Goal: Transaction & Acquisition: Purchase product/service

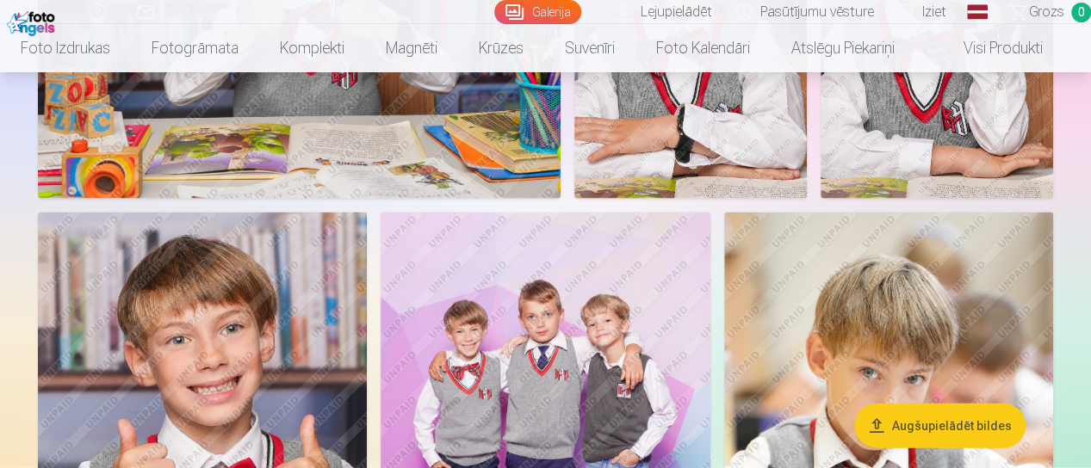
scroll to position [1650, 0]
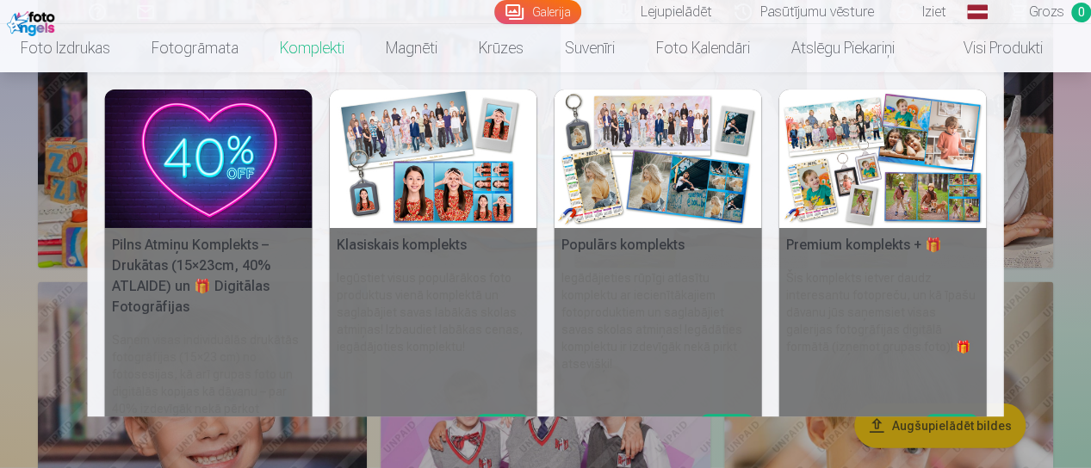
click at [319, 47] on link "Komplekti" at bounding box center [312, 48] width 106 height 48
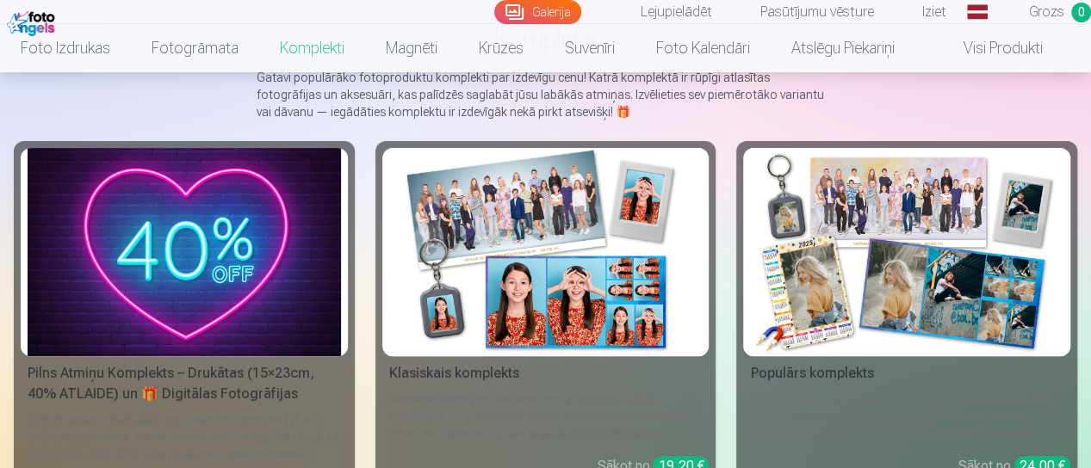
scroll to position [138, 0]
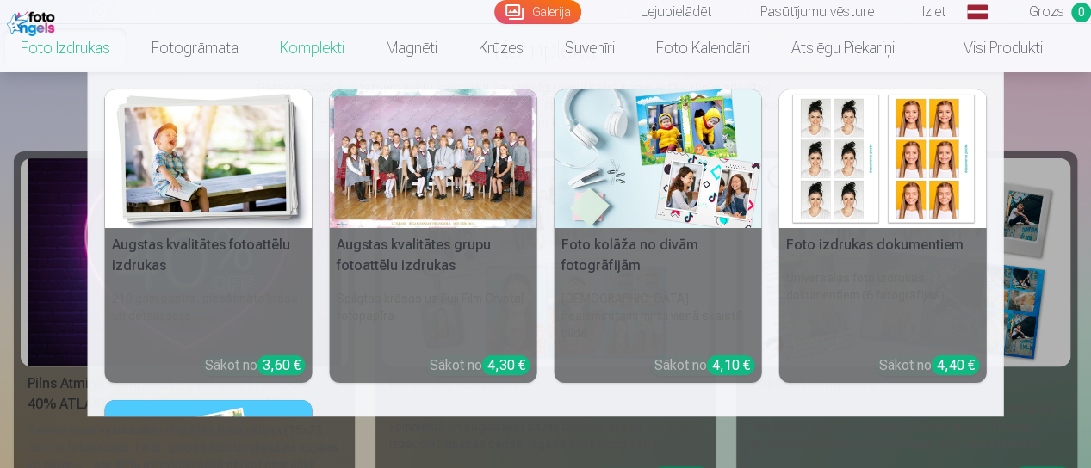
click at [420, 180] on div at bounding box center [433, 159] width 207 height 139
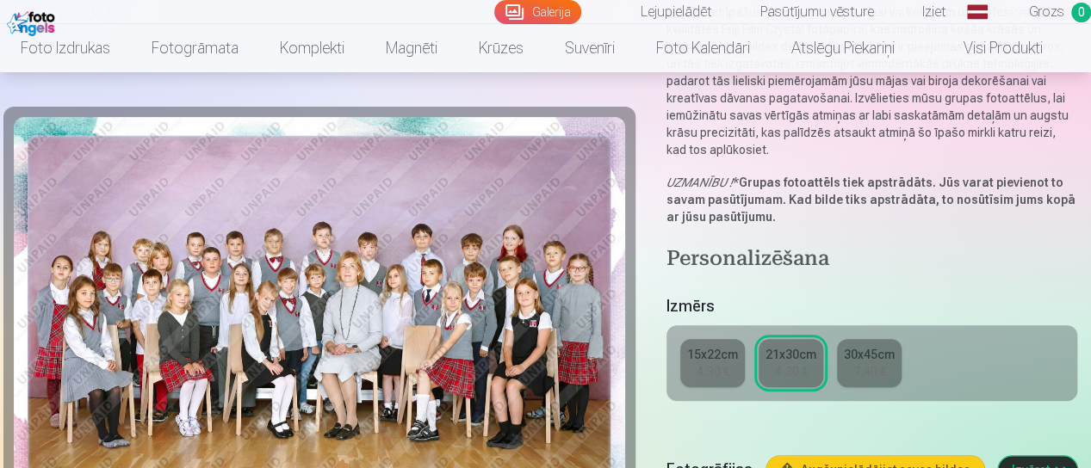
scroll to position [437, 0]
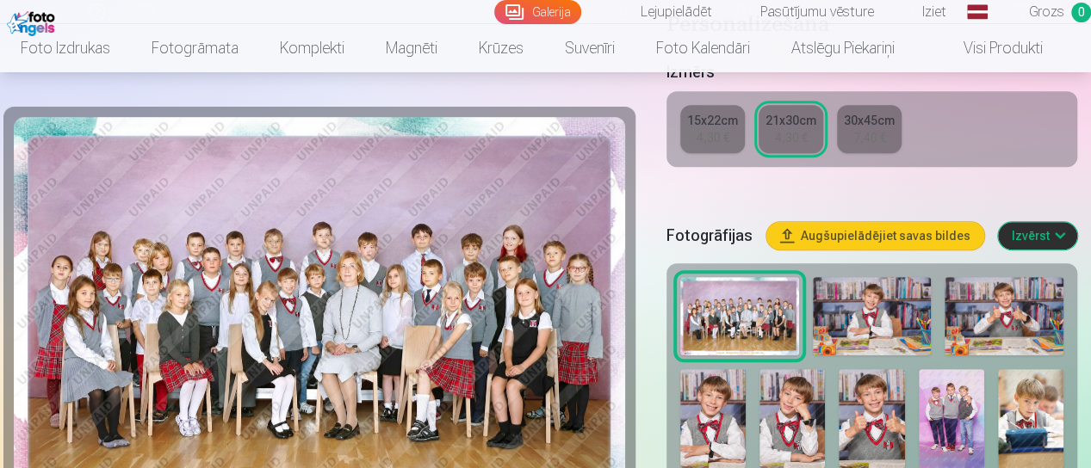
click at [743, 306] on img at bounding box center [739, 316] width 119 height 79
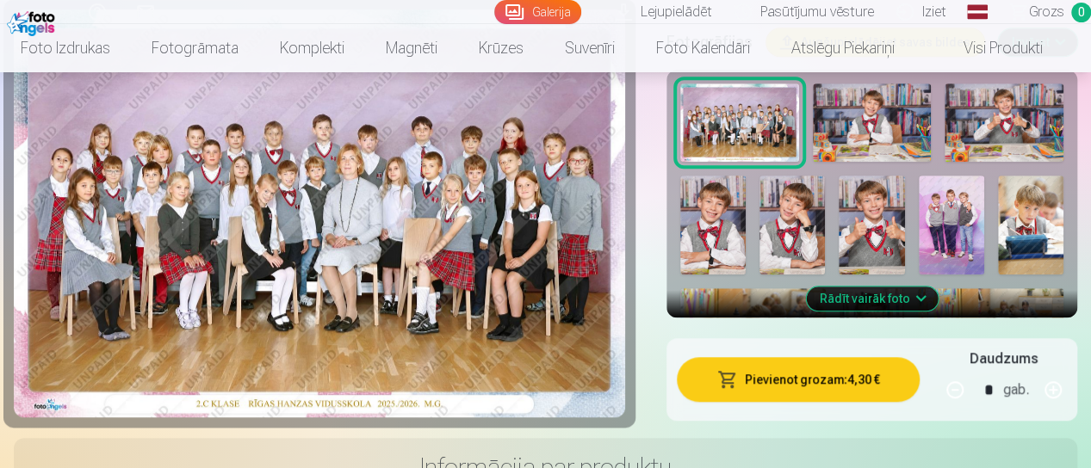
scroll to position [610, 0]
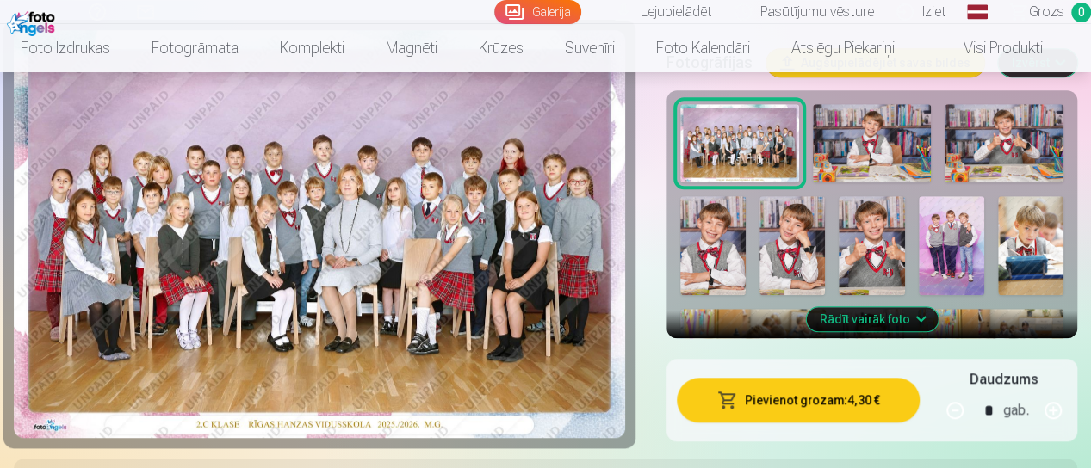
click at [780, 399] on button "Pievienot grozam : 4,30 €" at bounding box center [798, 400] width 243 height 45
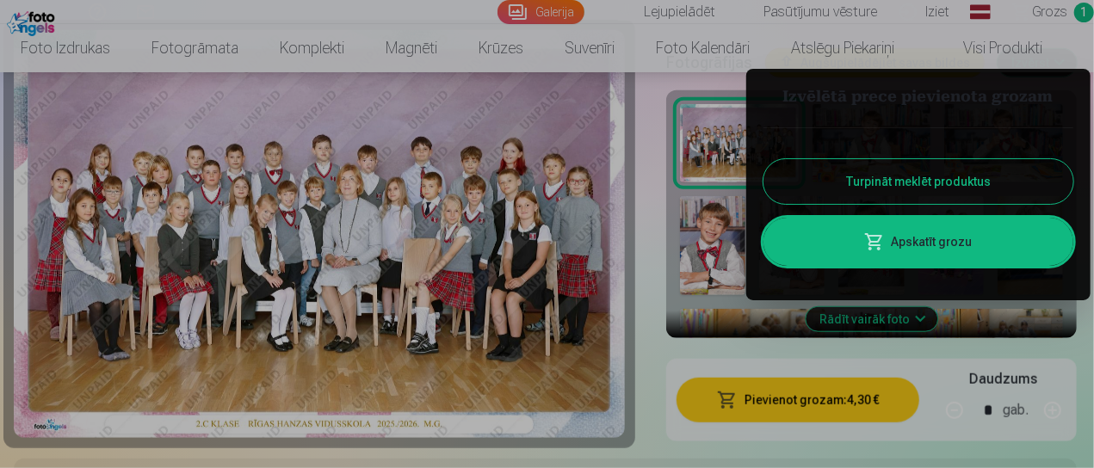
click at [866, 181] on button "Turpināt meklēt produktus" at bounding box center [919, 181] width 310 height 45
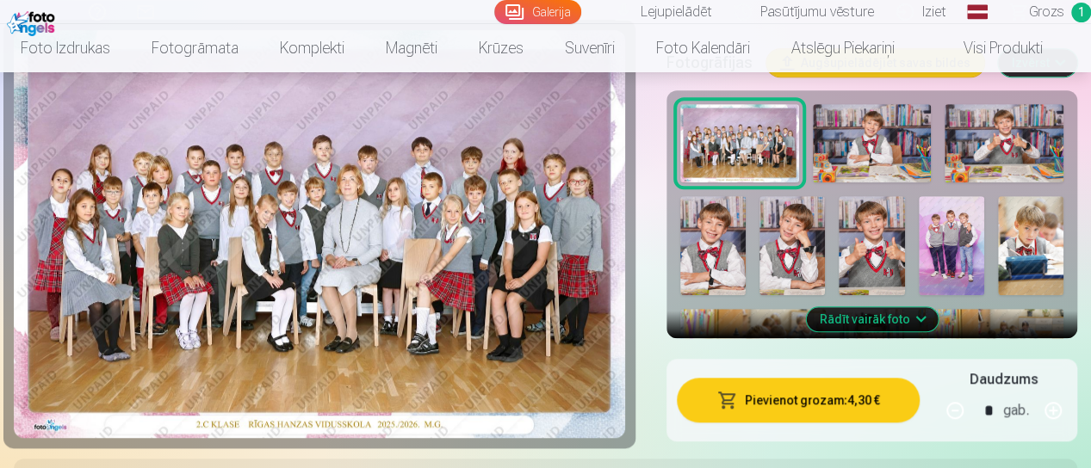
click at [880, 155] on img at bounding box center [872, 143] width 119 height 79
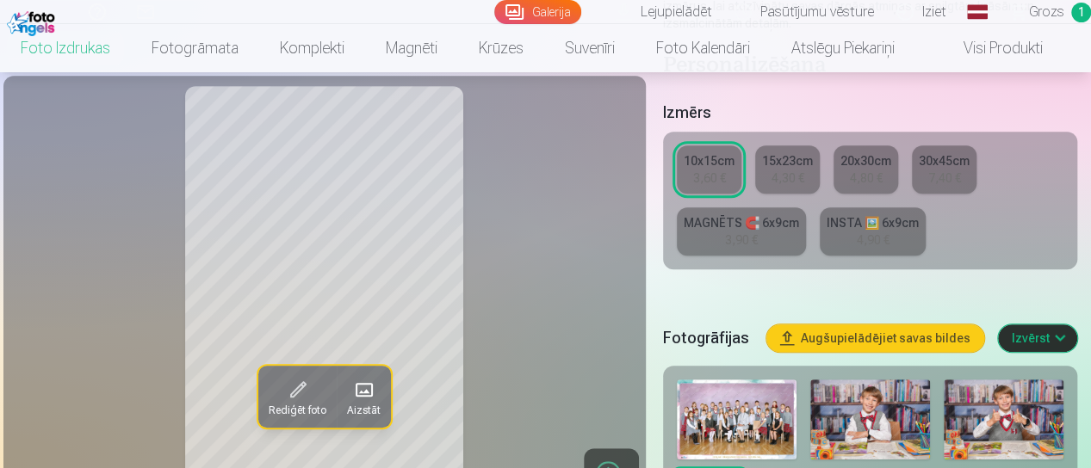
scroll to position [337, 0]
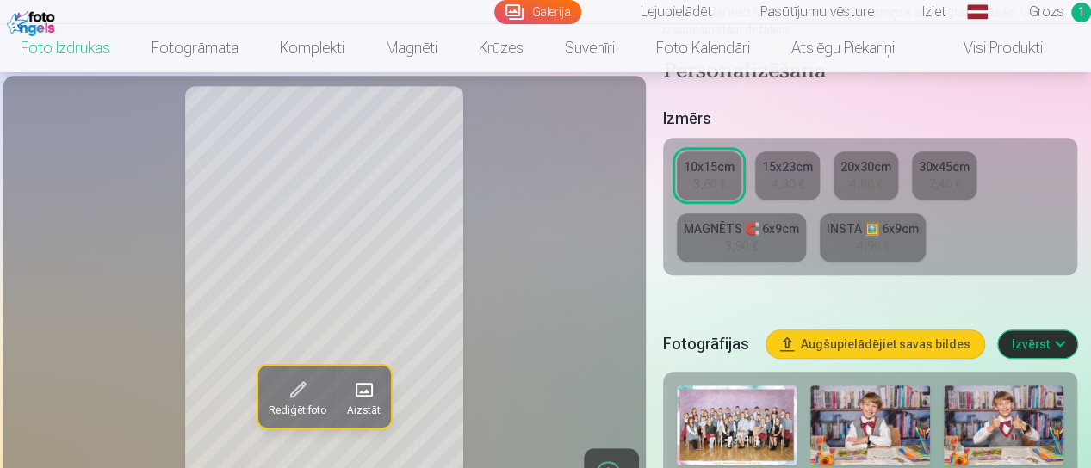
click at [699, 164] on div "10x15cm" at bounding box center [709, 166] width 51 height 17
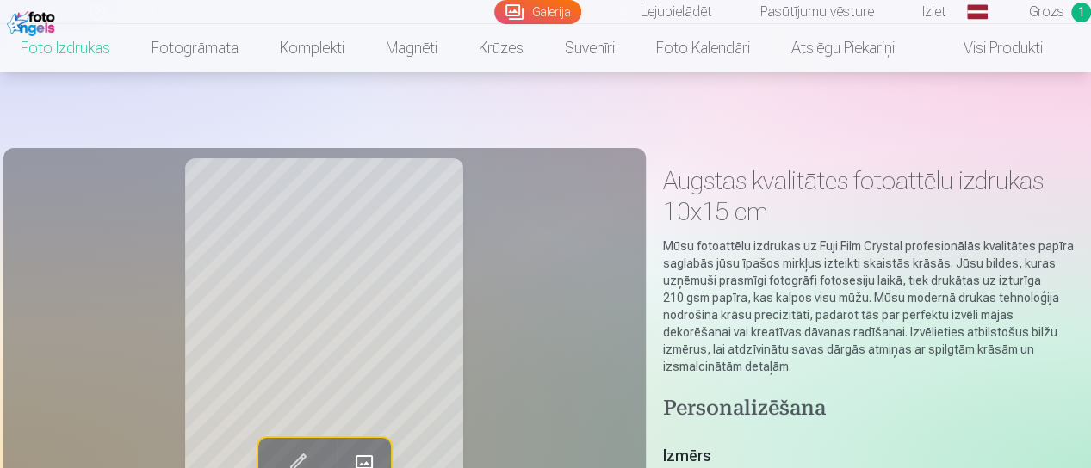
scroll to position [344, 0]
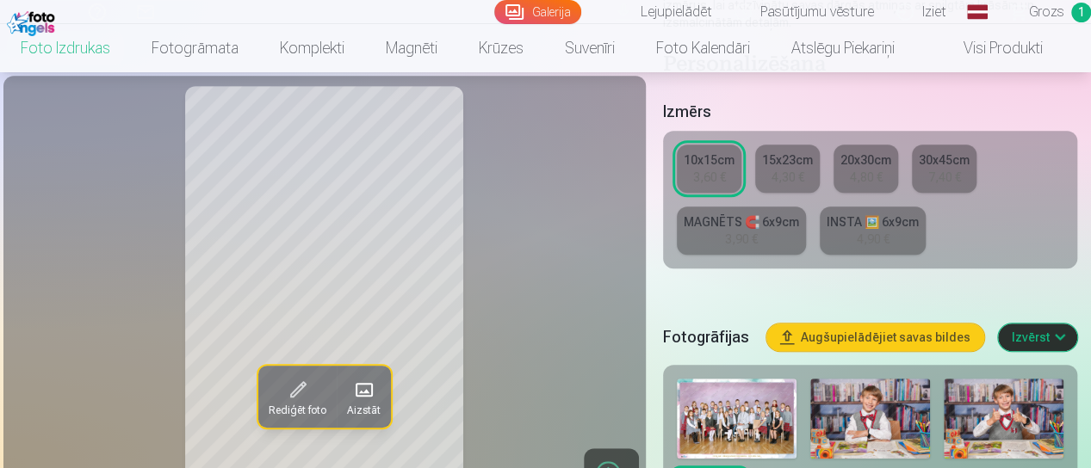
click at [700, 166] on div "10x15cm" at bounding box center [709, 160] width 51 height 17
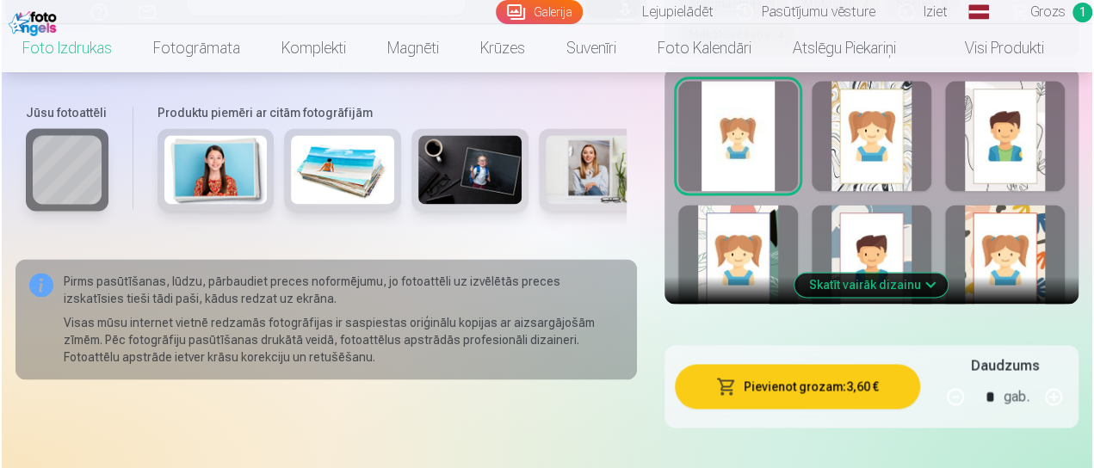
scroll to position [1119, 0]
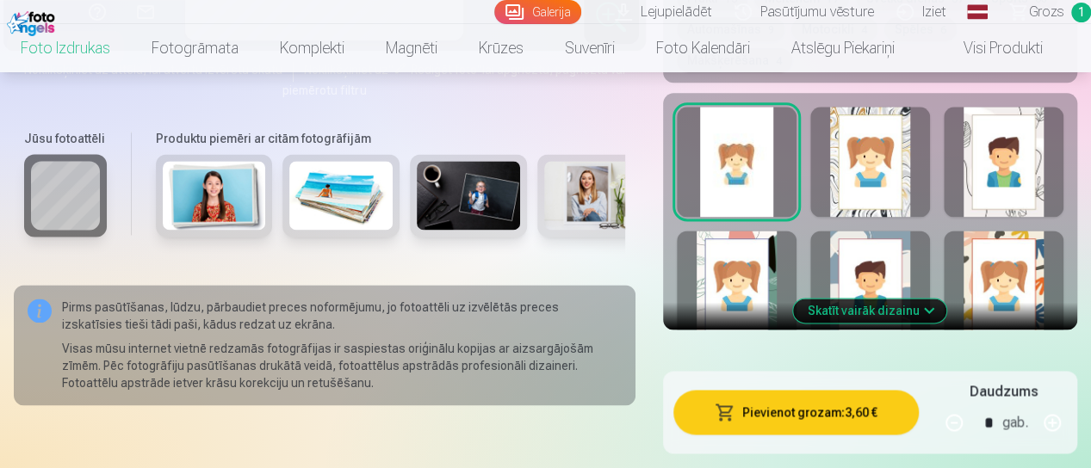
click at [740, 161] on div at bounding box center [737, 162] width 120 height 110
click at [808, 416] on button "Pievienot grozam : 3,60 €" at bounding box center [795, 412] width 245 height 45
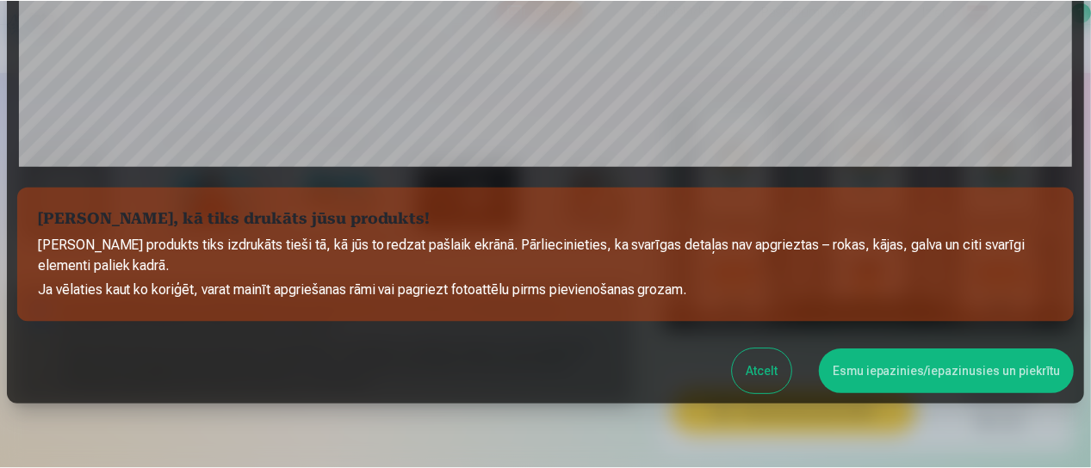
scroll to position [709, 0]
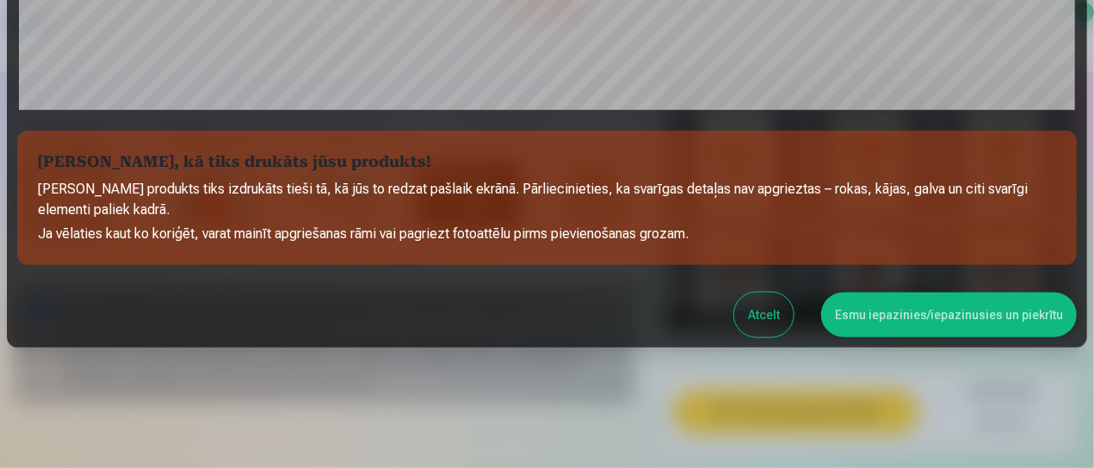
click at [882, 319] on button "Esmu iepazinies/iepazinusies un piekrītu" at bounding box center [949, 315] width 256 height 45
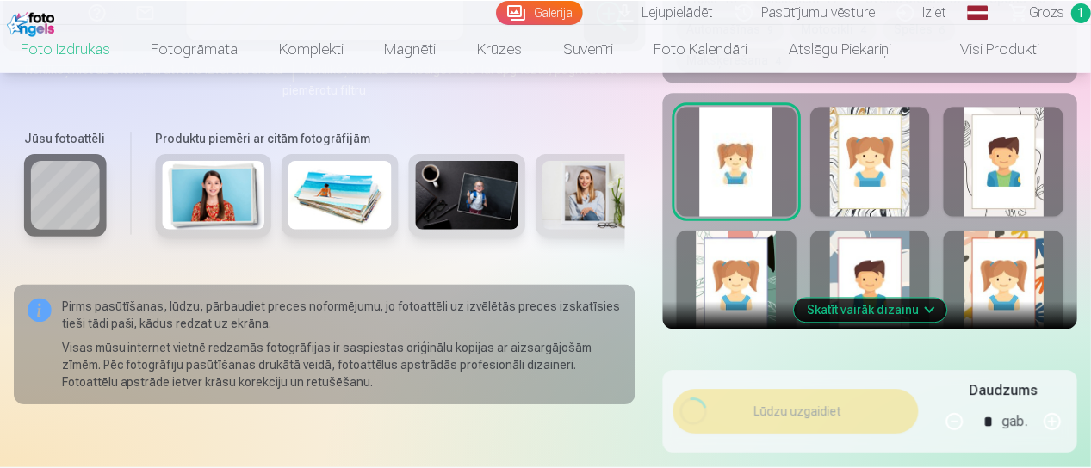
scroll to position [706, 0]
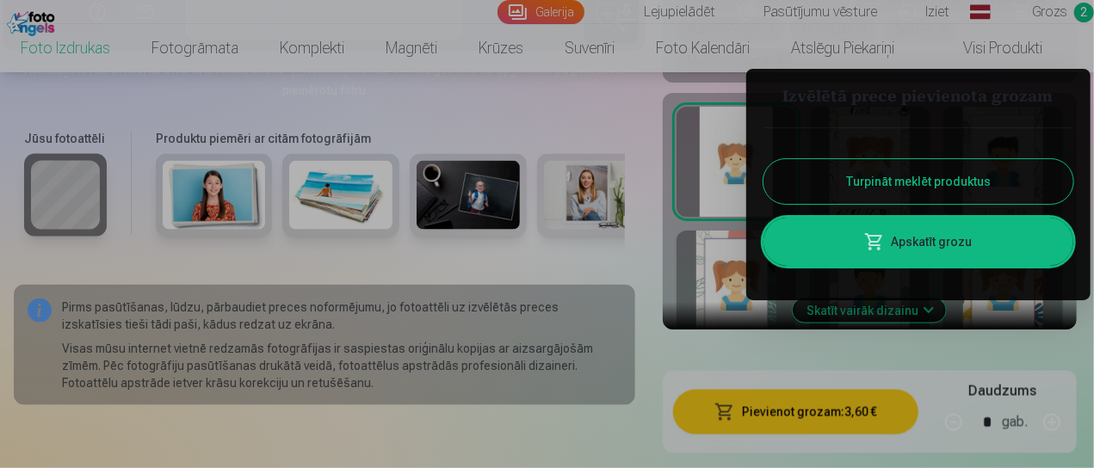
click at [883, 189] on button "Turpināt meklēt produktus" at bounding box center [919, 181] width 310 height 45
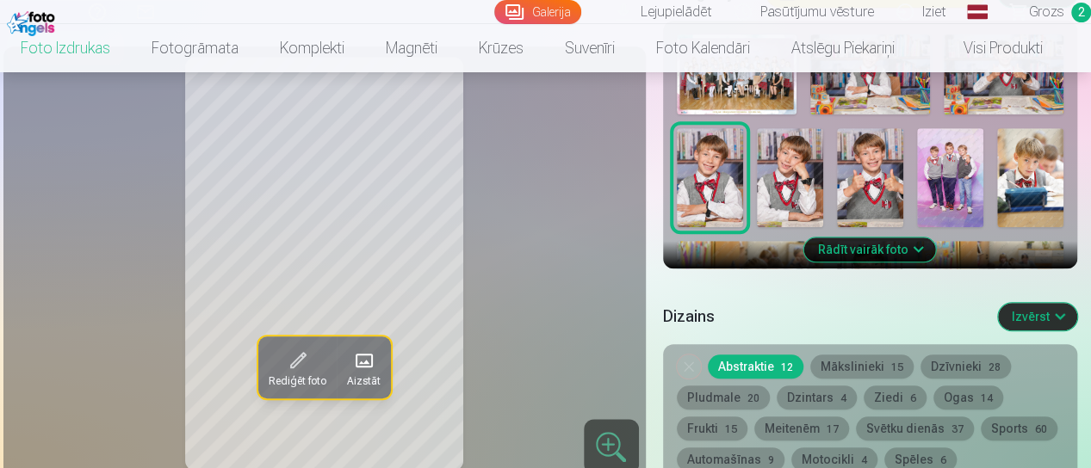
scroll to position [603, 0]
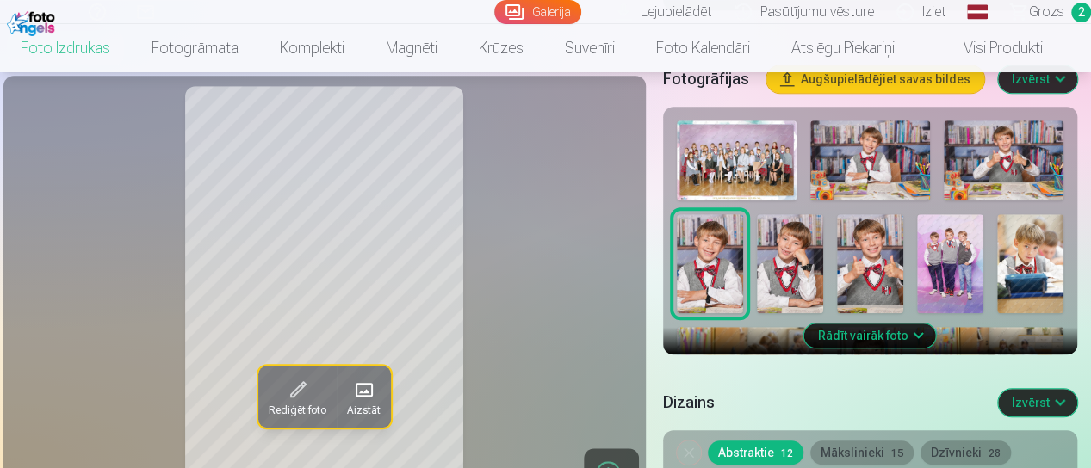
click at [890, 171] on img at bounding box center [870, 161] width 120 height 80
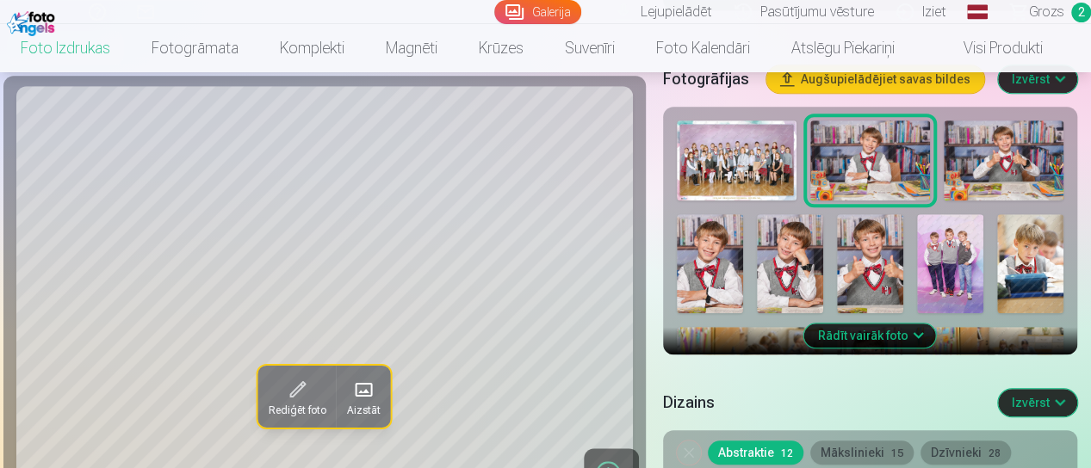
click at [969, 252] on img at bounding box center [950, 264] width 66 height 100
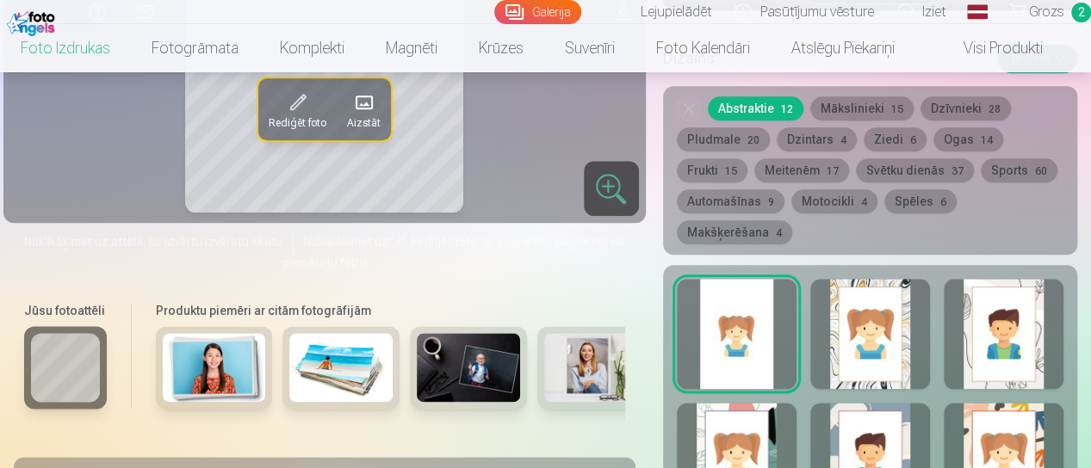
scroll to position [1033, 0]
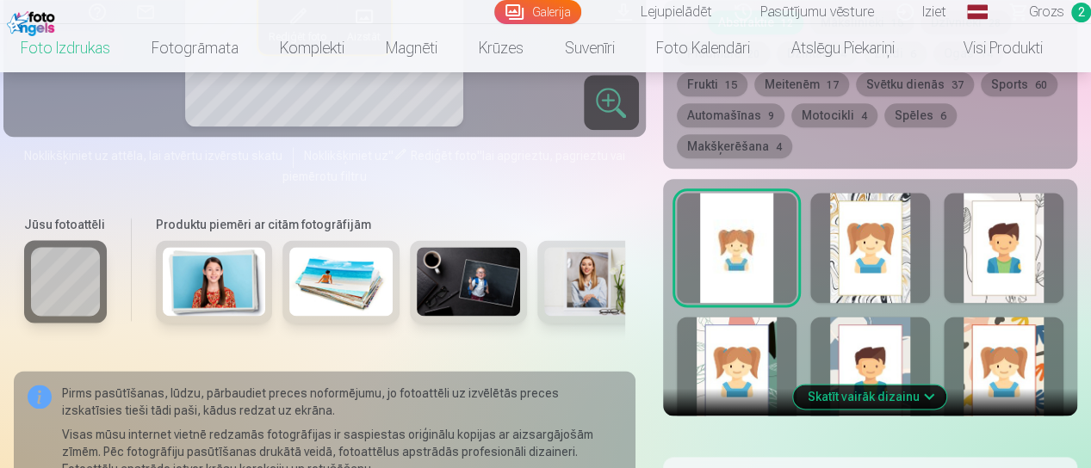
click at [700, 245] on div at bounding box center [737, 248] width 120 height 110
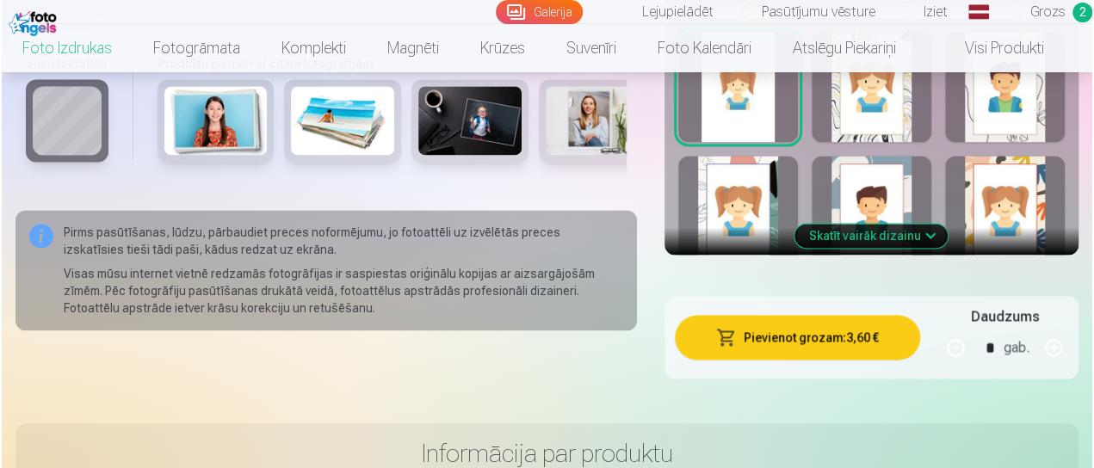
scroll to position [1291, 0]
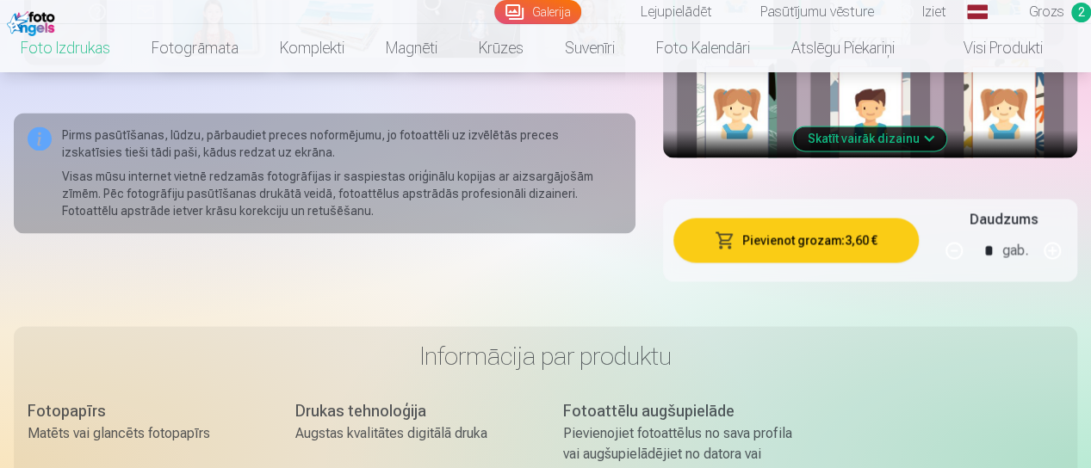
click at [783, 238] on button "Pievienot grozam : 3,60 €" at bounding box center [795, 240] width 245 height 45
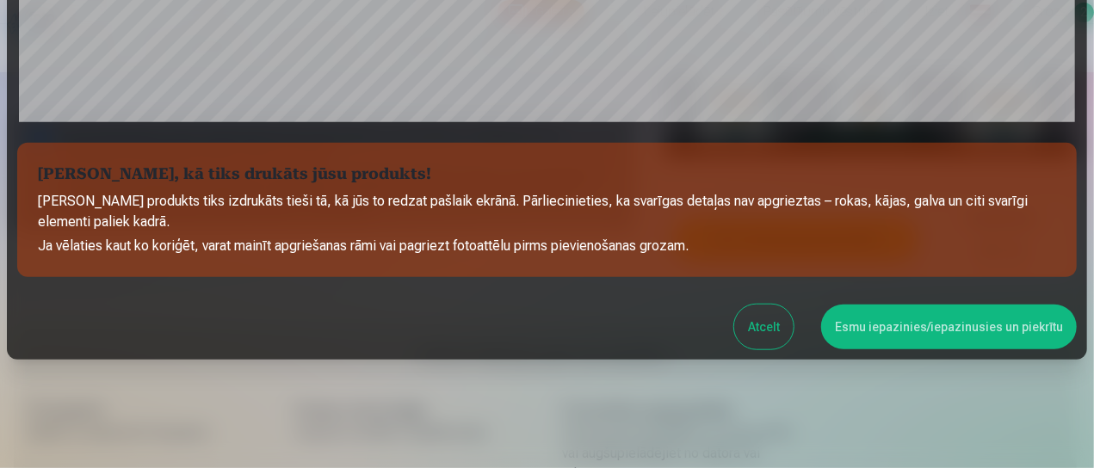
scroll to position [709, 0]
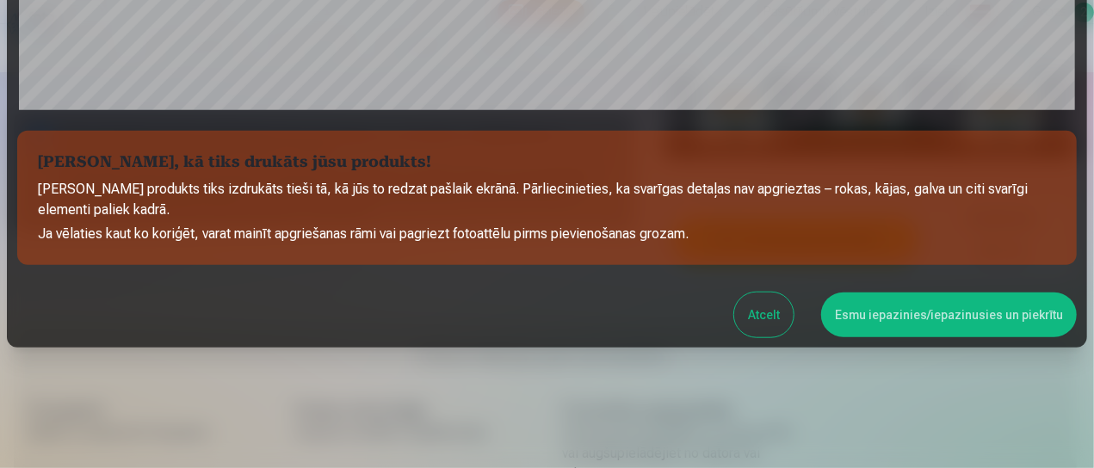
click at [902, 315] on button "Esmu iepazinies/iepazinusies un piekrītu" at bounding box center [949, 315] width 256 height 45
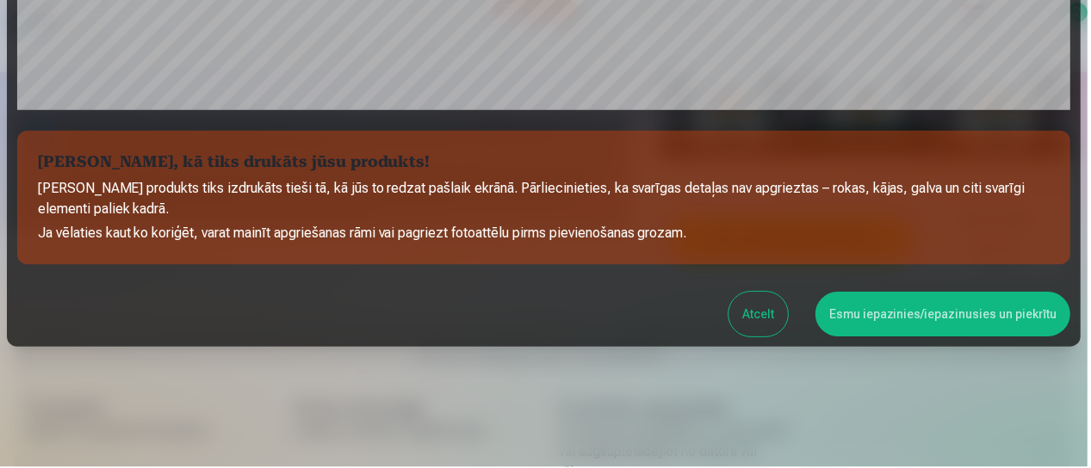
scroll to position [706, 0]
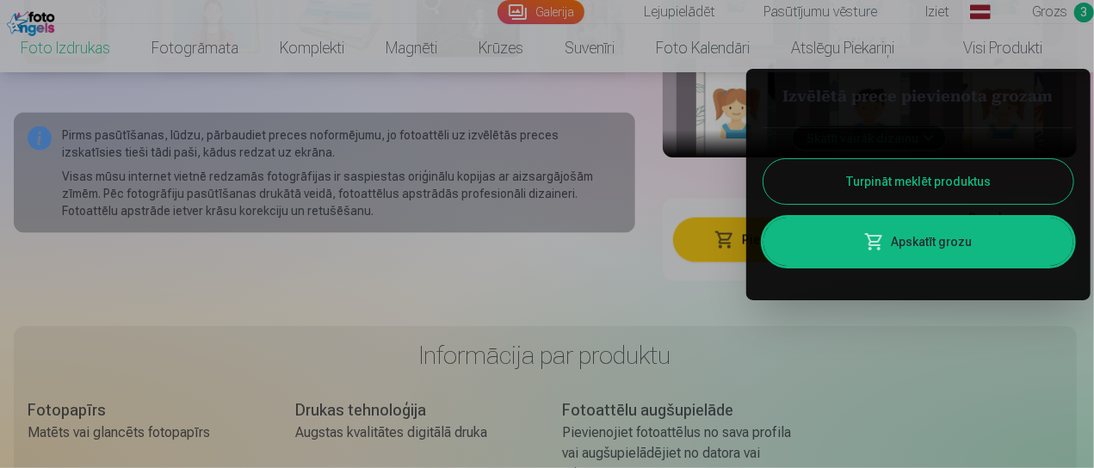
click at [895, 182] on button "Turpināt meklēt produktus" at bounding box center [919, 181] width 310 height 45
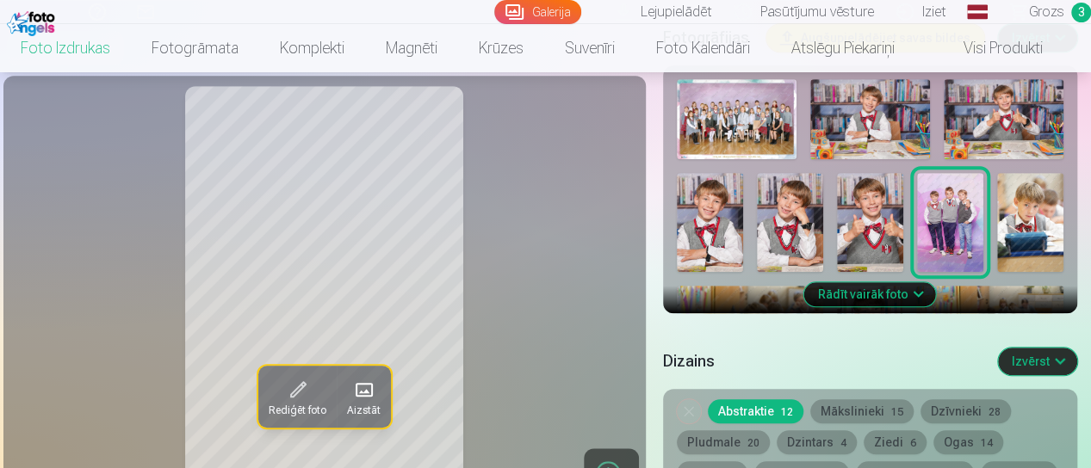
scroll to position [603, 0]
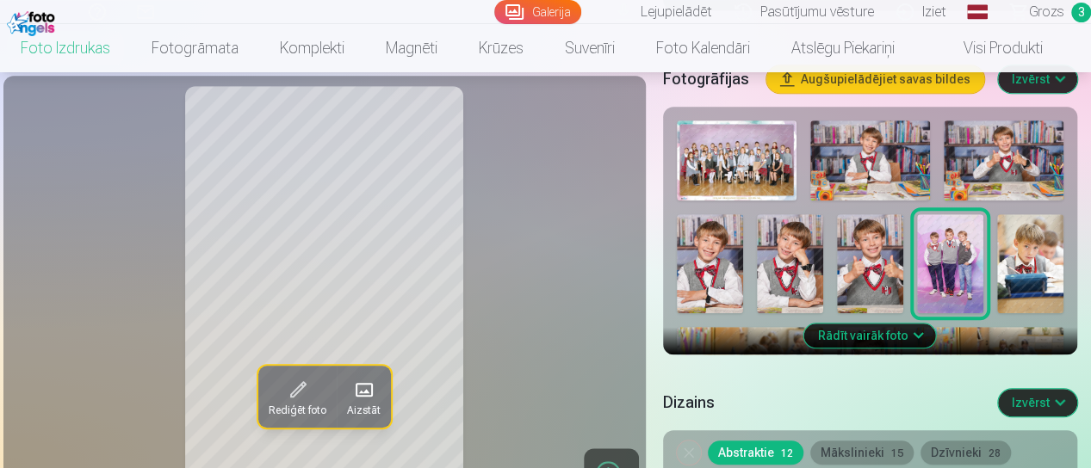
click at [920, 331] on button "Rādīt vairāk foto" at bounding box center [870, 336] width 132 height 24
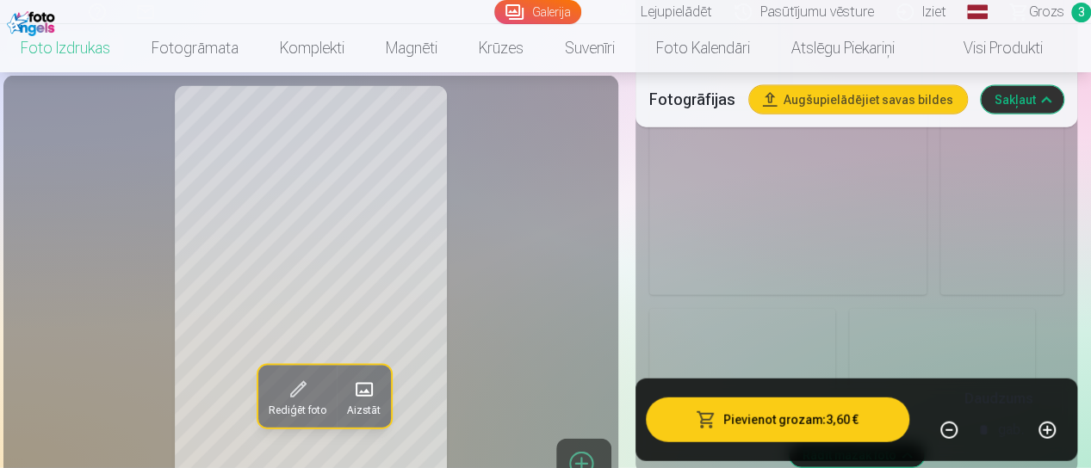
scroll to position [1980, 0]
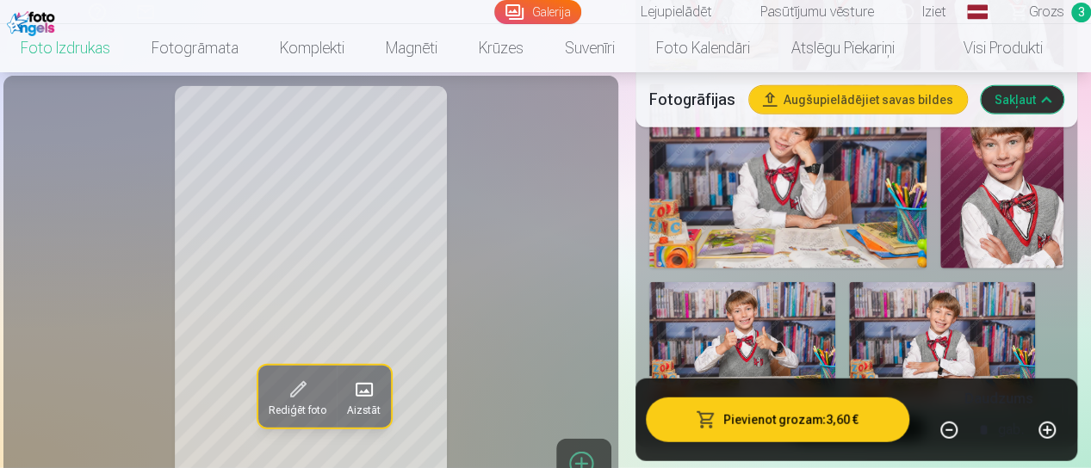
click at [925, 288] on img at bounding box center [942, 344] width 186 height 124
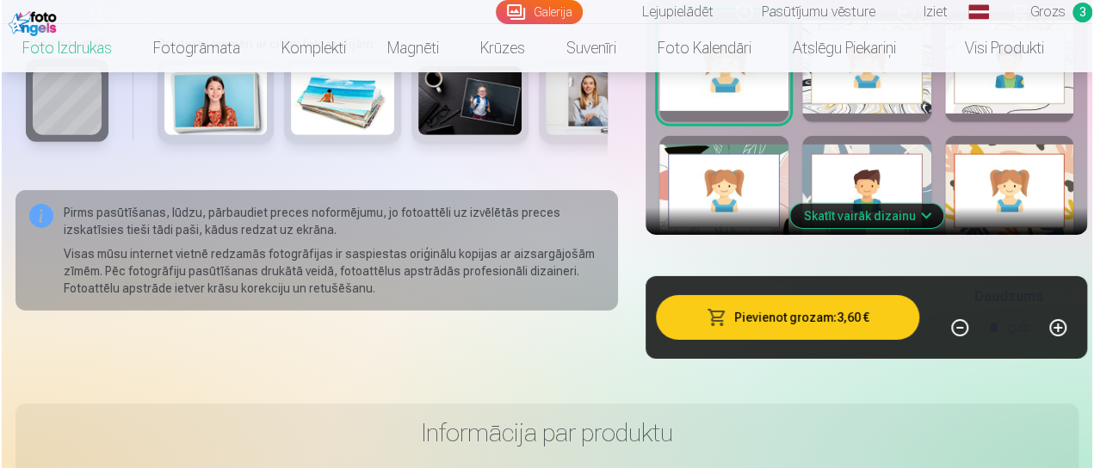
scroll to position [2583, 0]
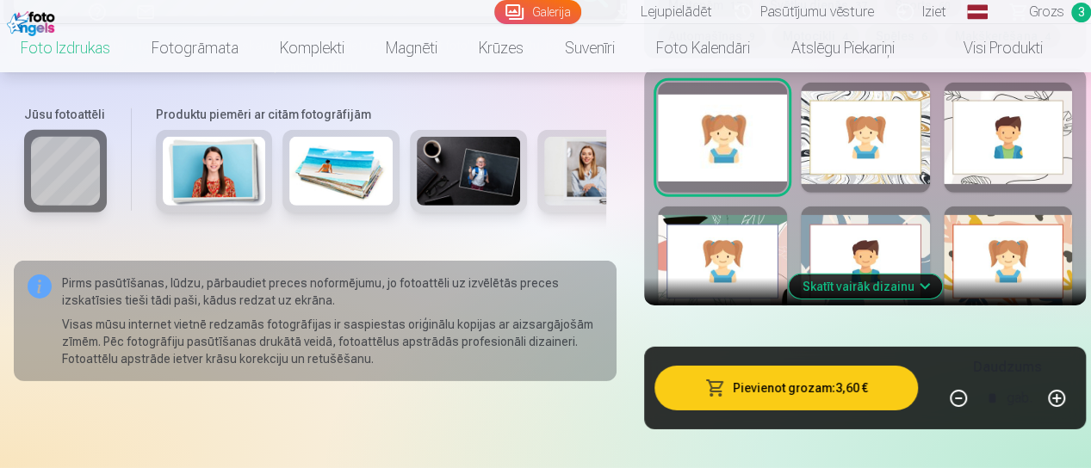
click at [841, 366] on button "Pievienot grozam : 3,60 €" at bounding box center [785, 388] width 263 height 45
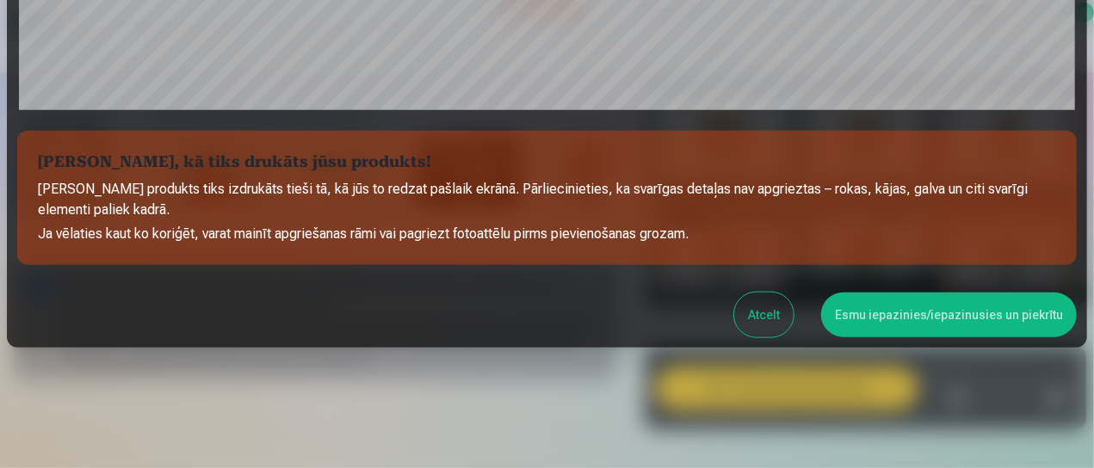
click at [864, 316] on button "Esmu iepazinies/iepazinusies un piekrītu" at bounding box center [949, 315] width 256 height 45
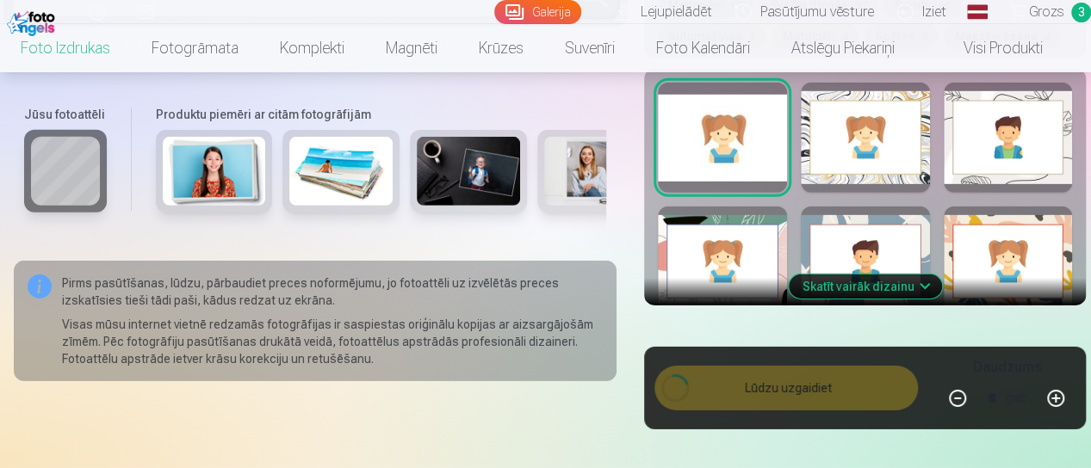
scroll to position [706, 0]
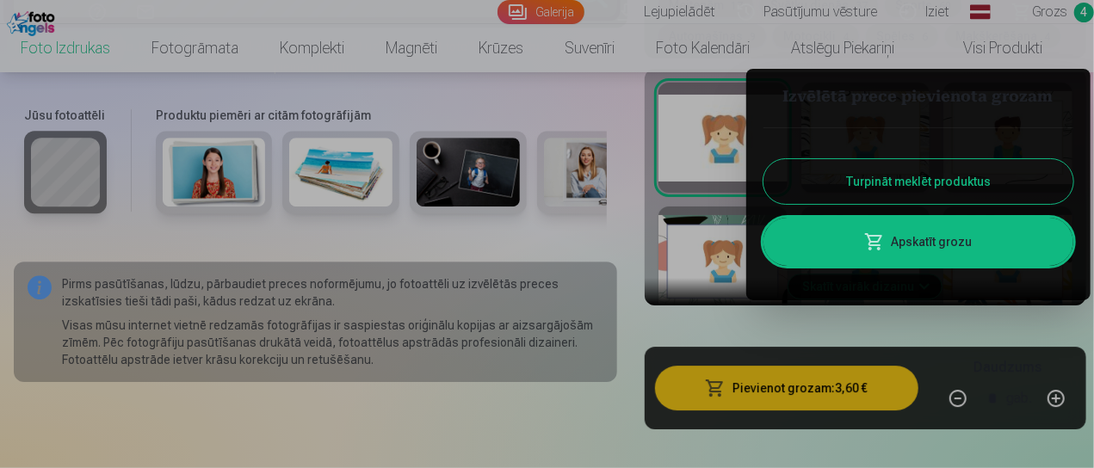
click at [875, 180] on button "Turpināt meklēt produktus" at bounding box center [919, 181] width 310 height 45
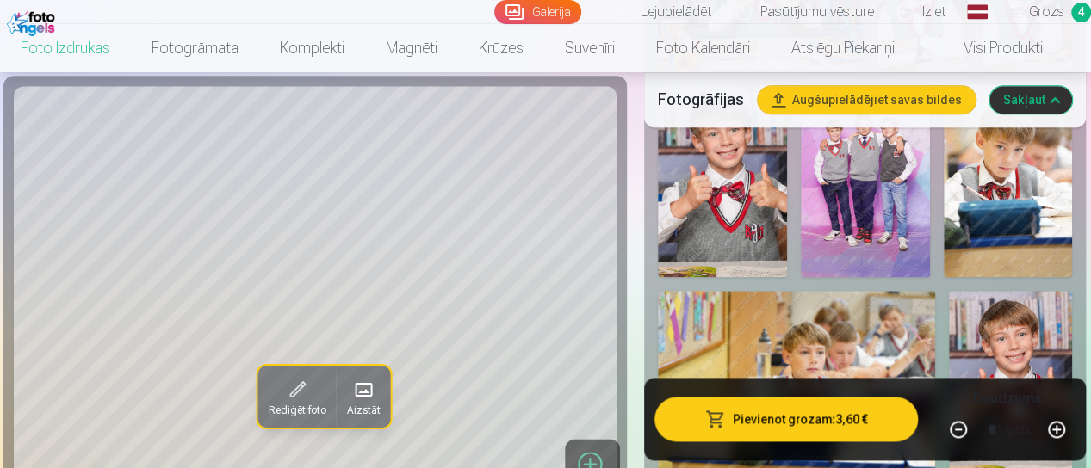
scroll to position [947, 0]
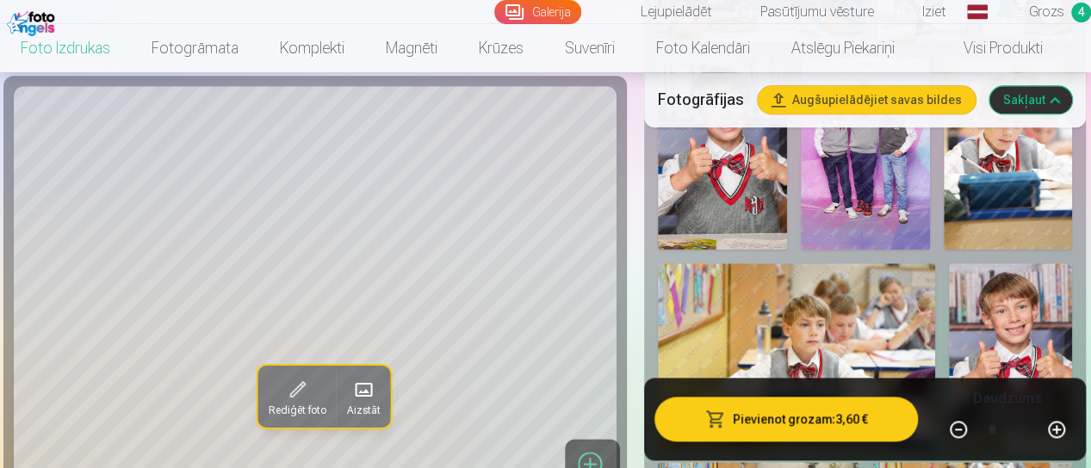
click at [1038, 13] on span "Grozs" at bounding box center [1046, 12] width 35 height 21
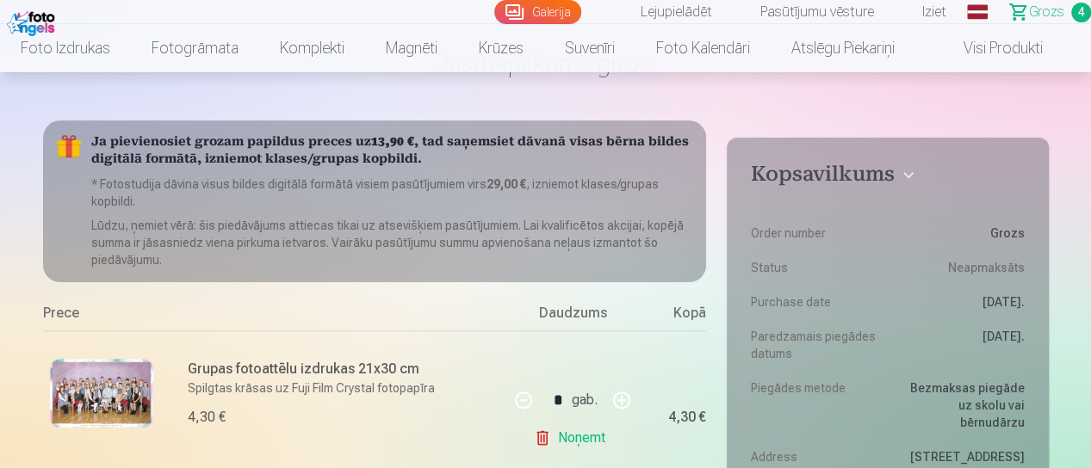
scroll to position [86, 0]
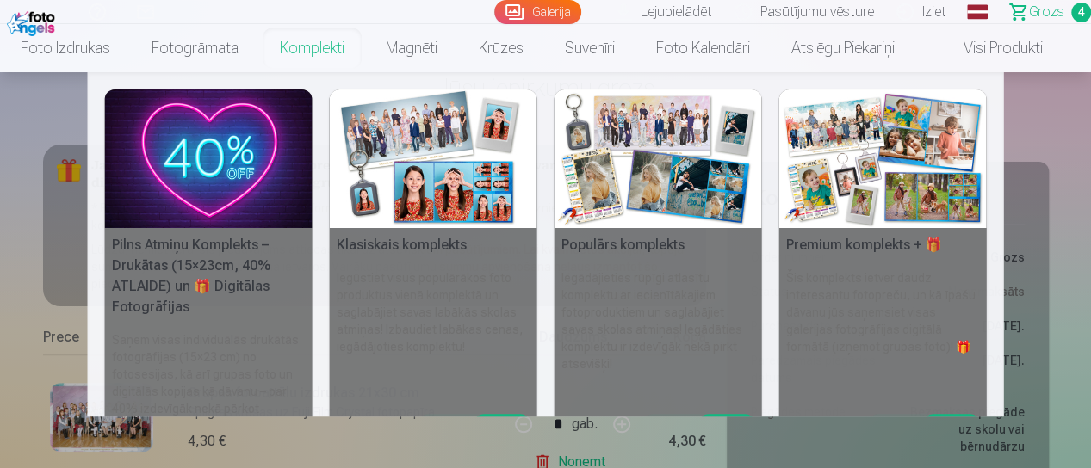
click at [321, 50] on link "Komplekti" at bounding box center [312, 48] width 106 height 48
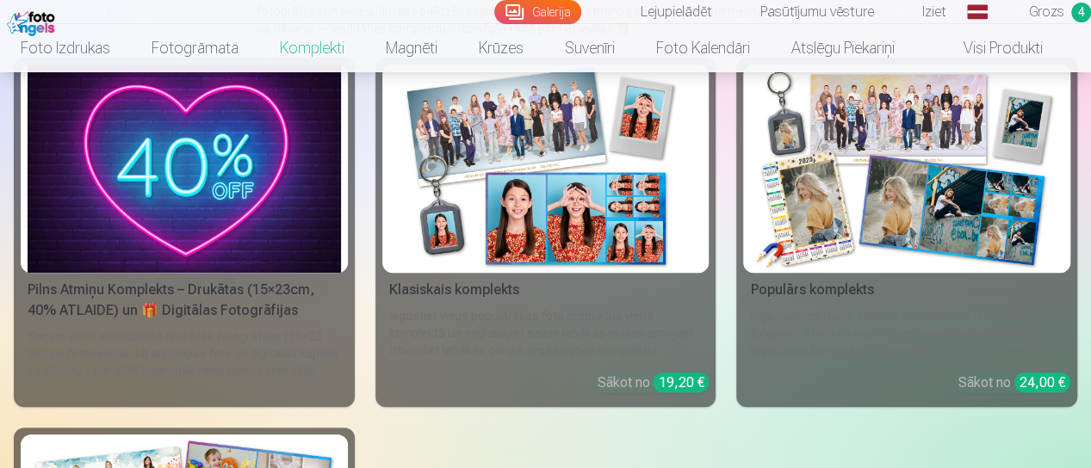
scroll to position [258, 0]
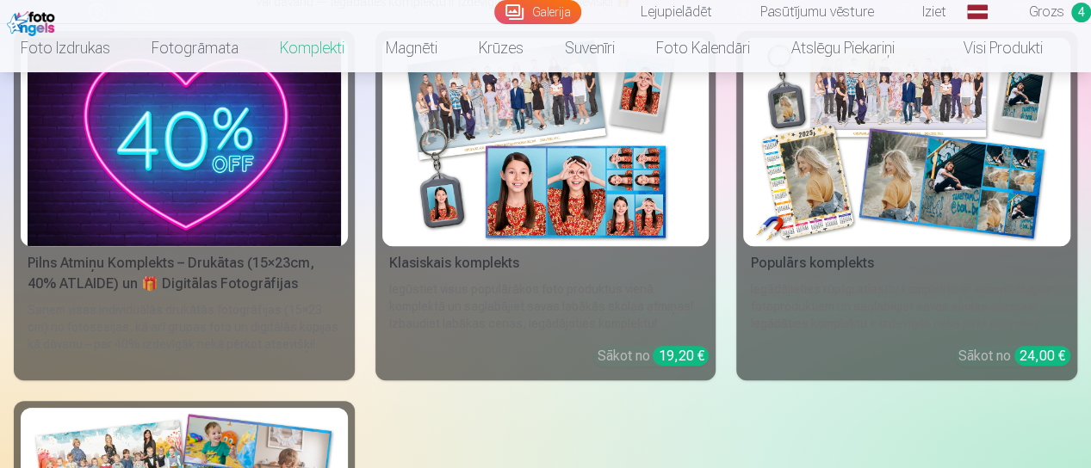
click at [613, 356] on div "Sākot no 19,20 €" at bounding box center [653, 356] width 112 height 21
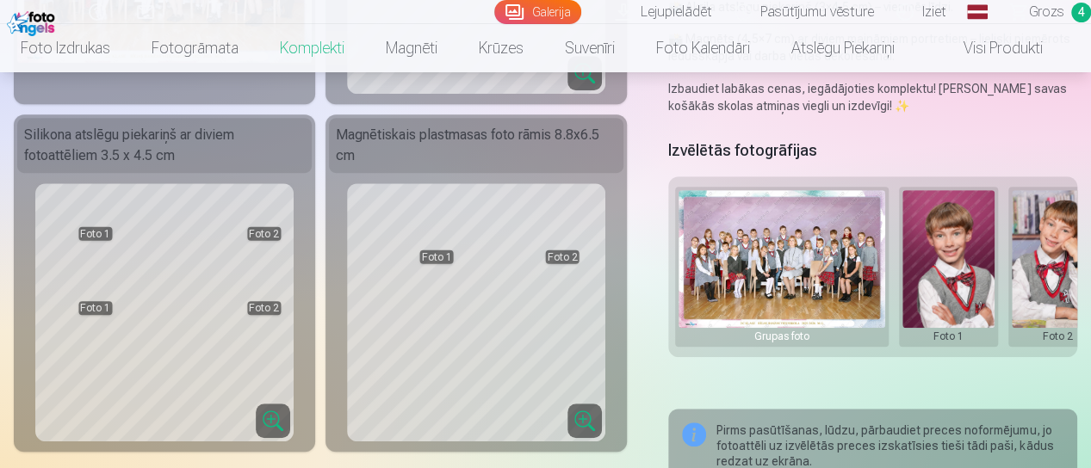
scroll to position [344, 0]
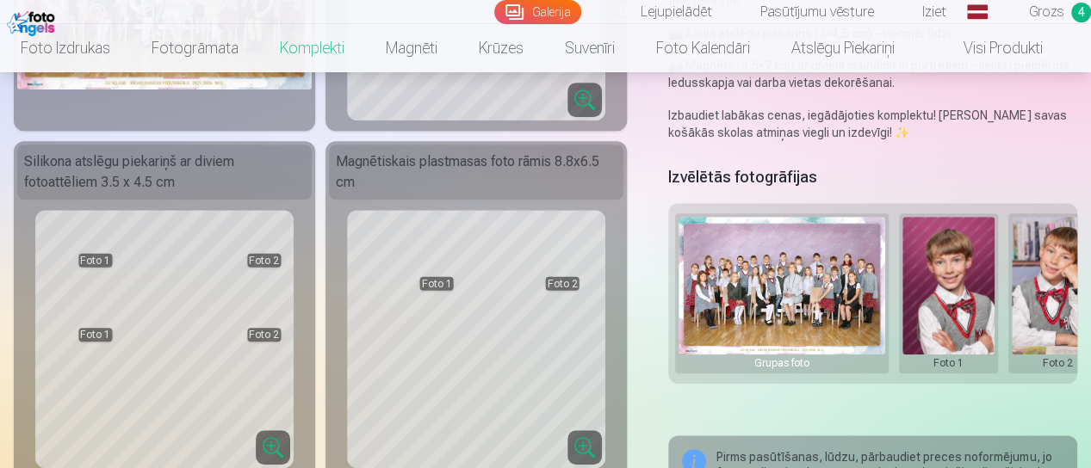
click at [770, 273] on img at bounding box center [781, 286] width 207 height 138
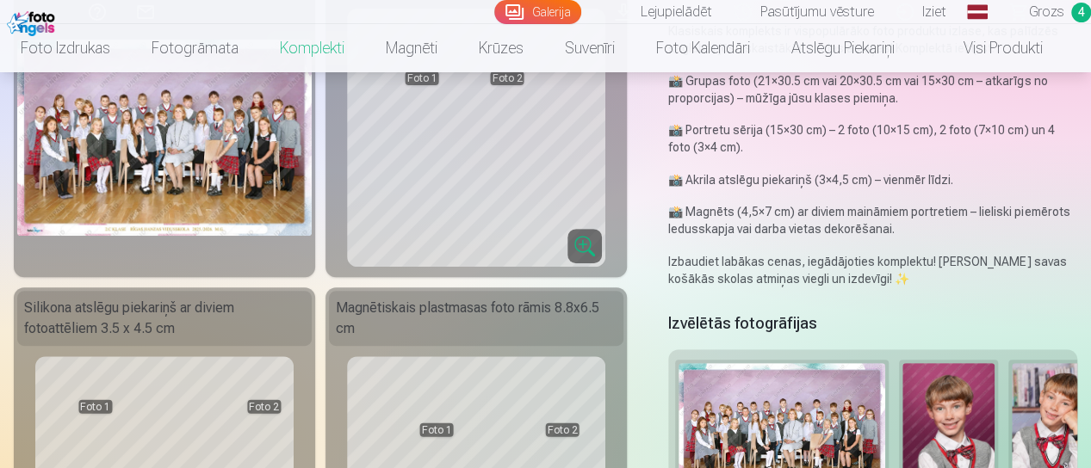
scroll to position [172, 0]
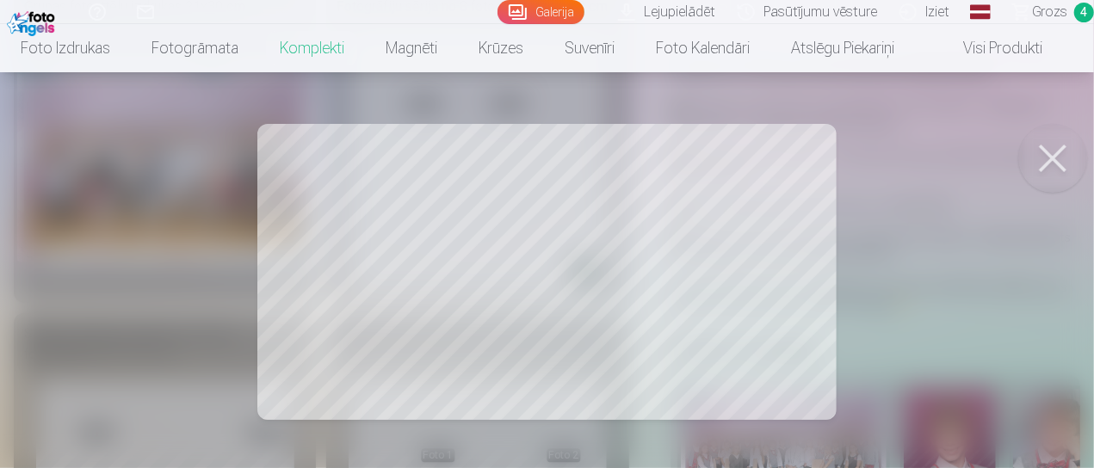
click at [1049, 150] on button at bounding box center [1052, 158] width 69 height 69
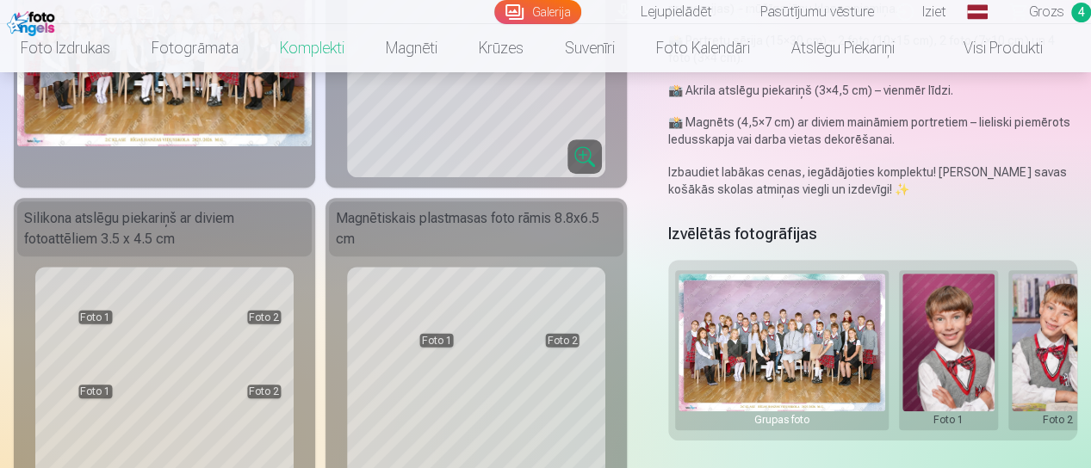
scroll to position [0, 0]
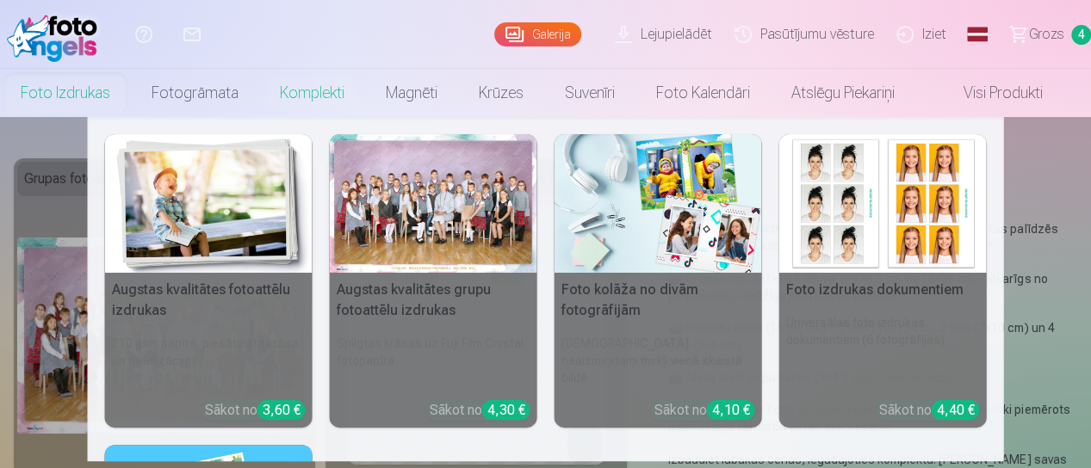
click at [84, 94] on link "Foto izdrukas" at bounding box center [65, 93] width 131 height 48
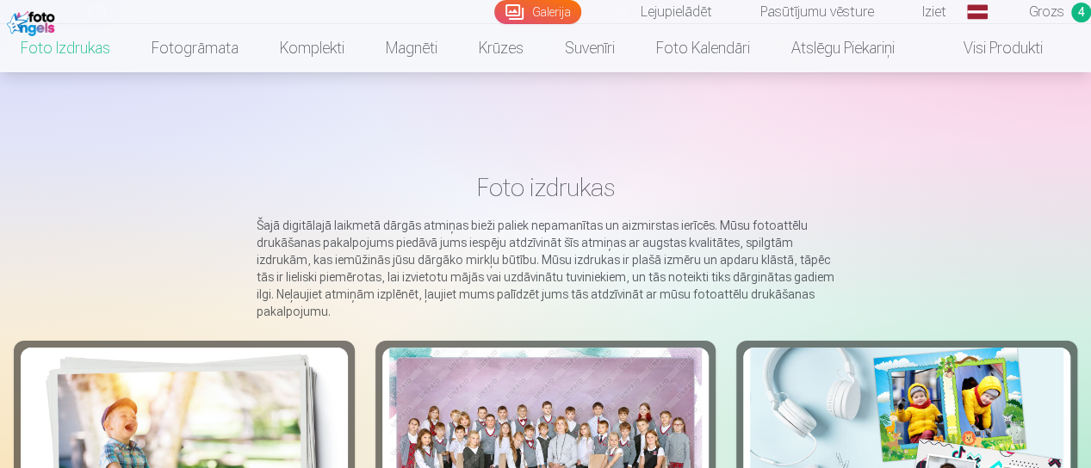
scroll to position [172, 0]
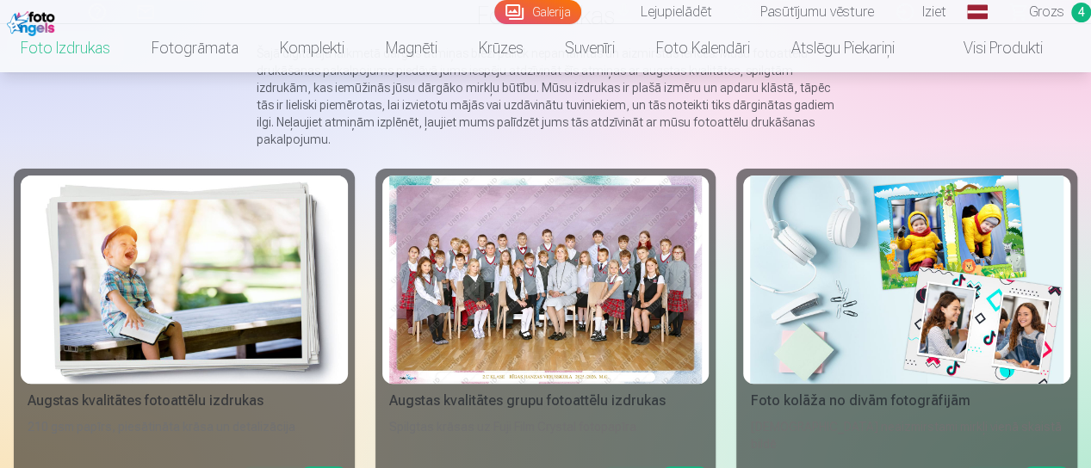
click at [510, 275] on div at bounding box center [545, 280] width 313 height 208
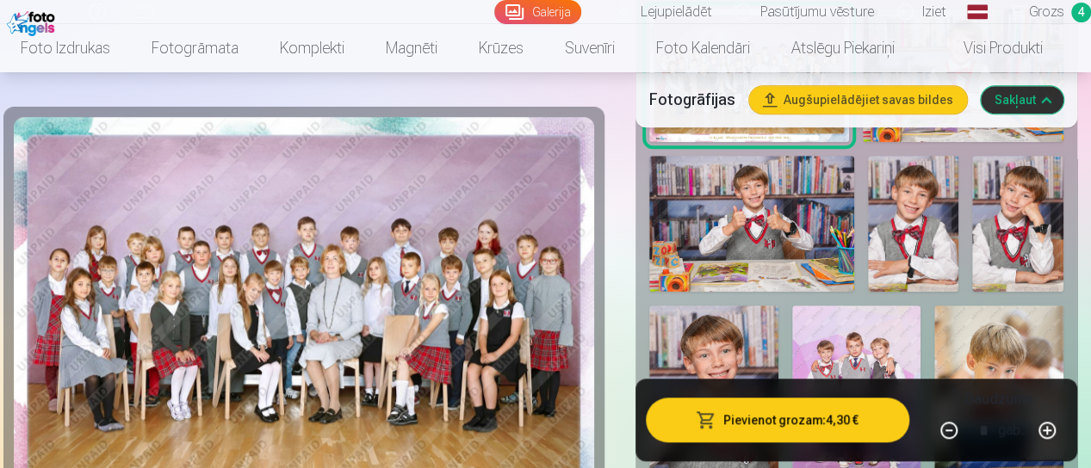
scroll to position [947, 0]
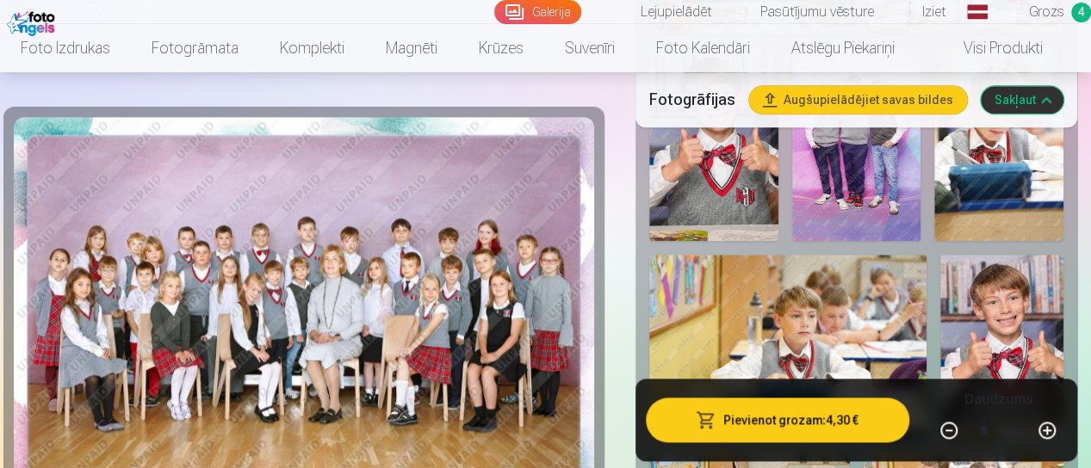
click at [992, 314] on img at bounding box center [1001, 347] width 123 height 185
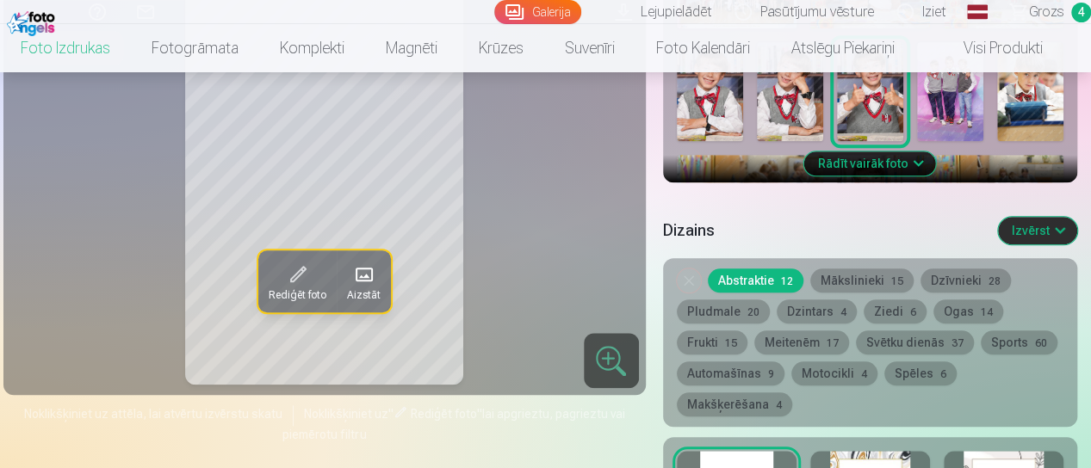
scroll to position [947, 0]
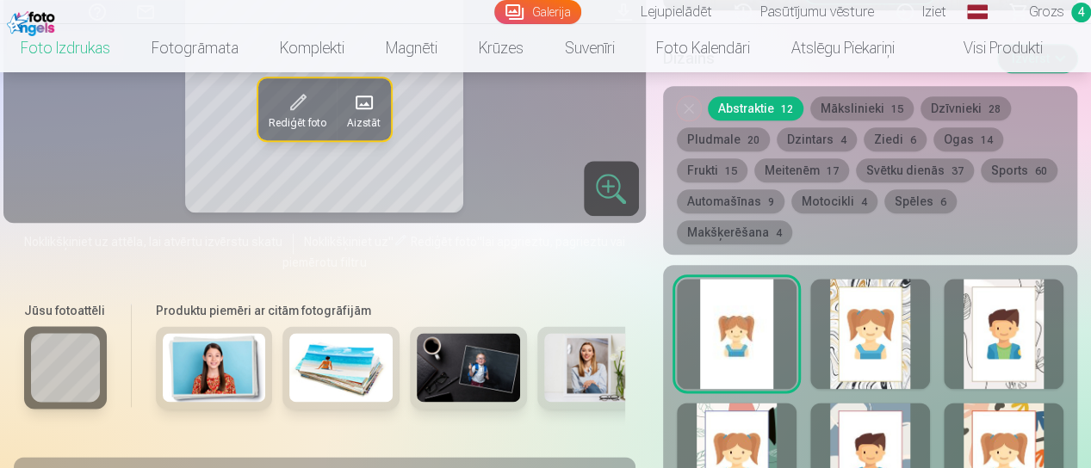
click at [716, 326] on div at bounding box center [737, 334] width 120 height 110
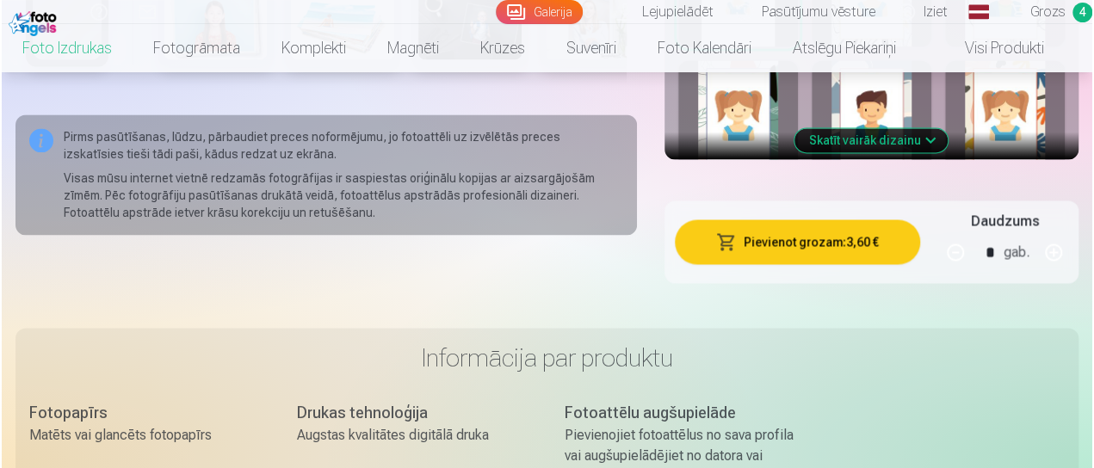
scroll to position [1291, 0]
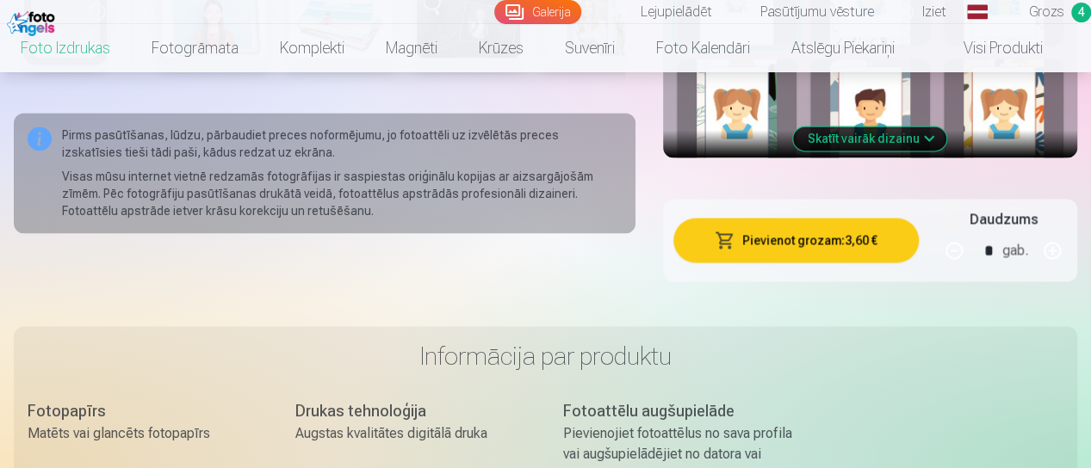
click at [725, 249] on button "Pievienot grozam : 3,60 €" at bounding box center [795, 240] width 245 height 45
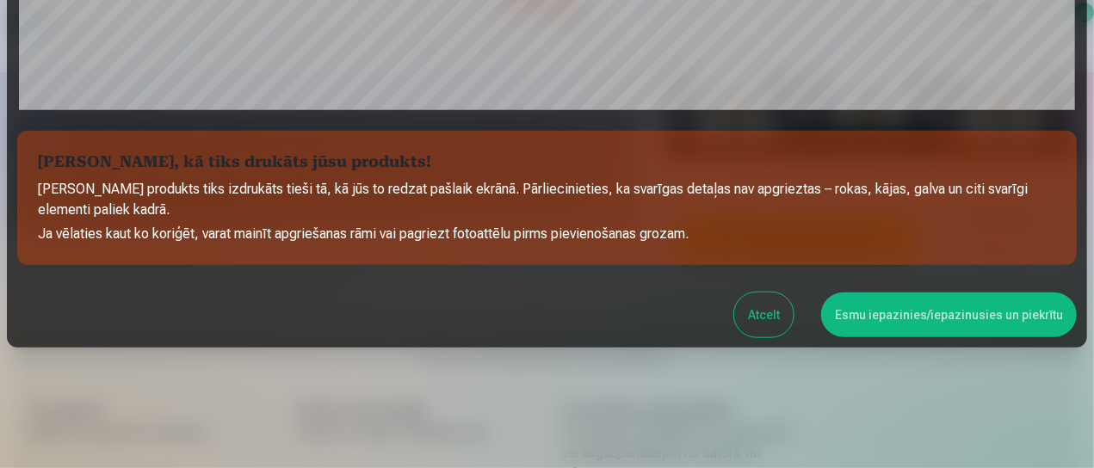
click at [878, 314] on button "Esmu iepazinies/iepazinusies un piekrītu" at bounding box center [949, 315] width 256 height 45
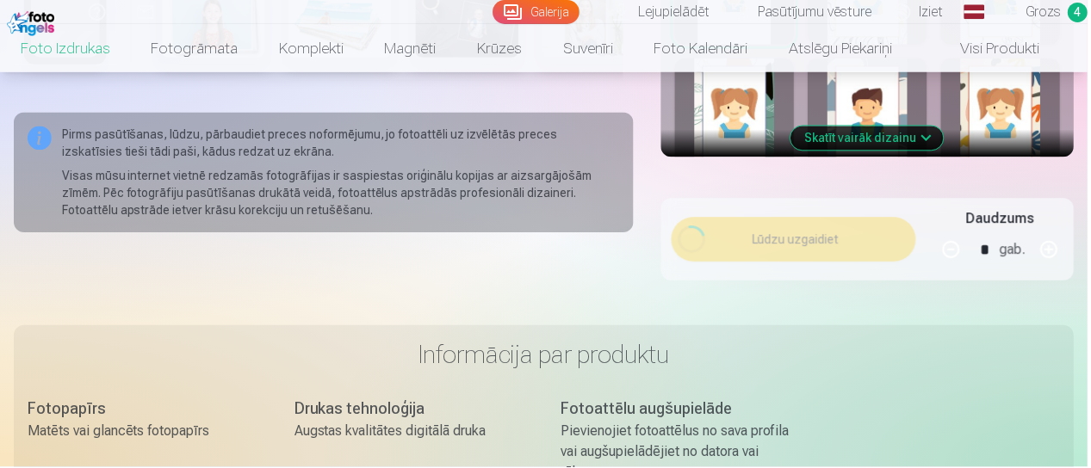
scroll to position [706, 0]
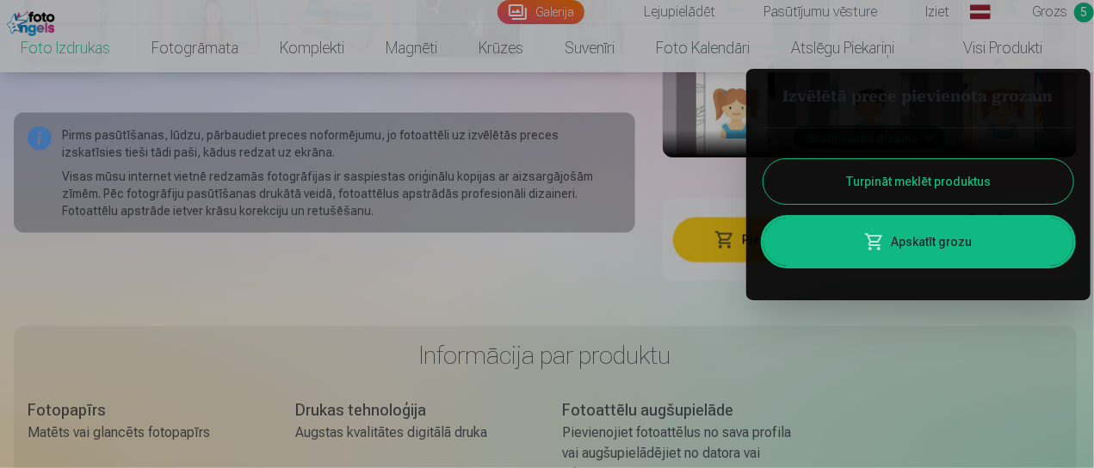
click at [830, 195] on button "Turpināt meklēt produktus" at bounding box center [919, 181] width 310 height 45
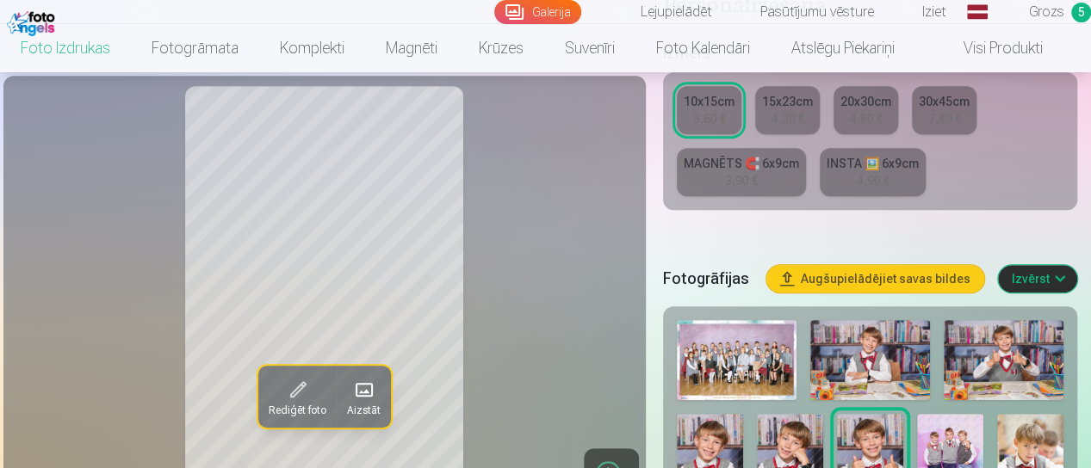
scroll to position [344, 0]
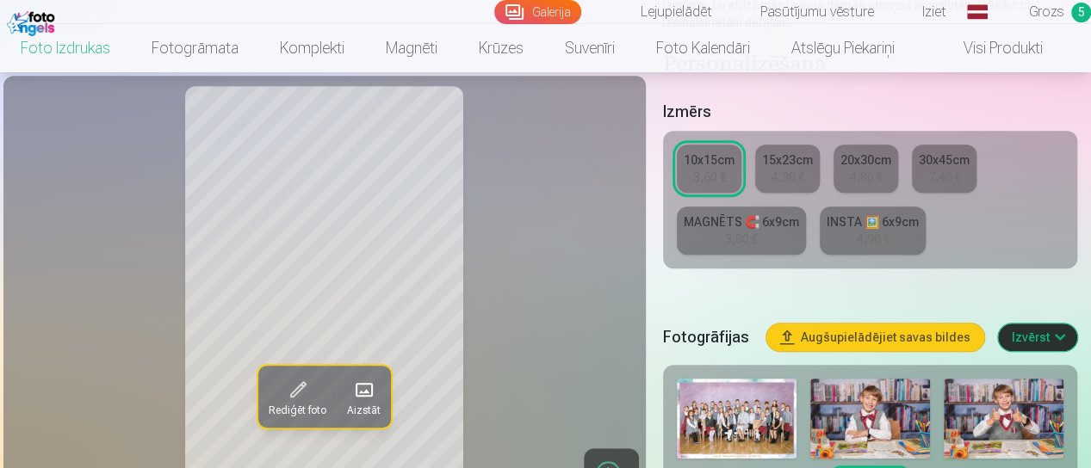
click at [704, 232] on link "MAGNĒTS 🧲 6x9cm 3,90 €" at bounding box center [741, 231] width 129 height 48
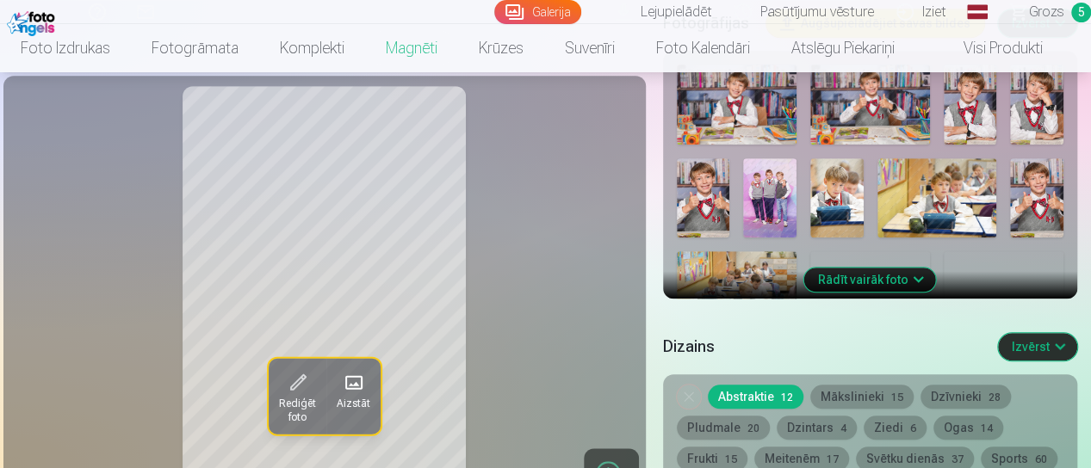
scroll to position [517, 0]
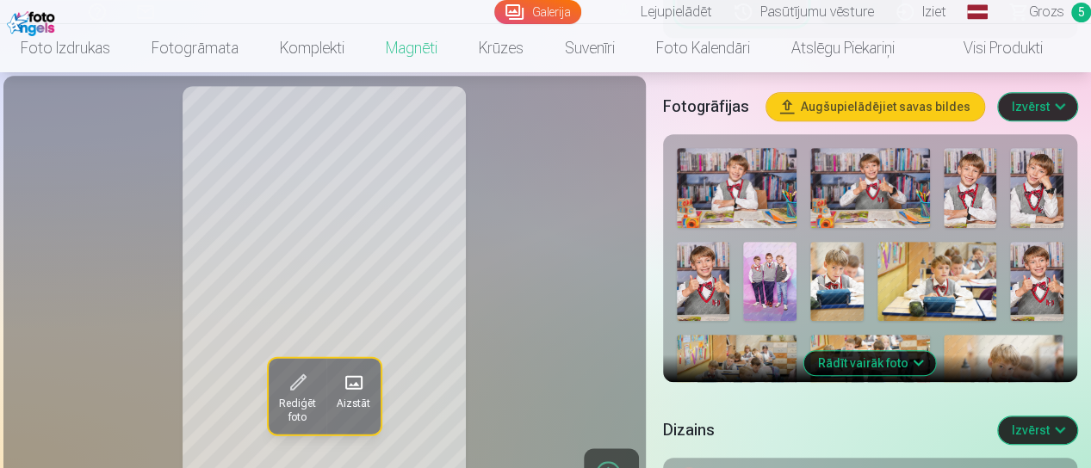
click at [914, 365] on button "Rādīt vairāk foto" at bounding box center [870, 363] width 132 height 24
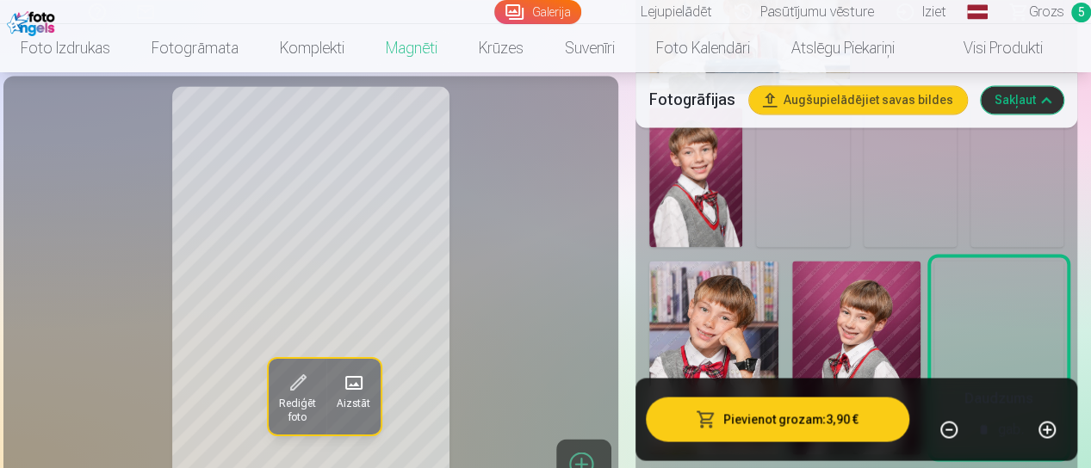
scroll to position [1205, 0]
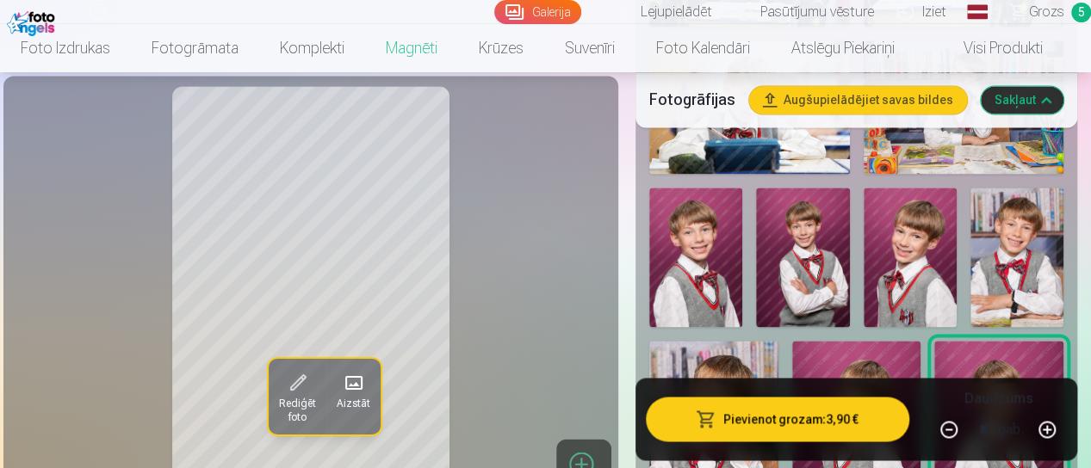
click at [803, 263] on img at bounding box center [802, 257] width 93 height 139
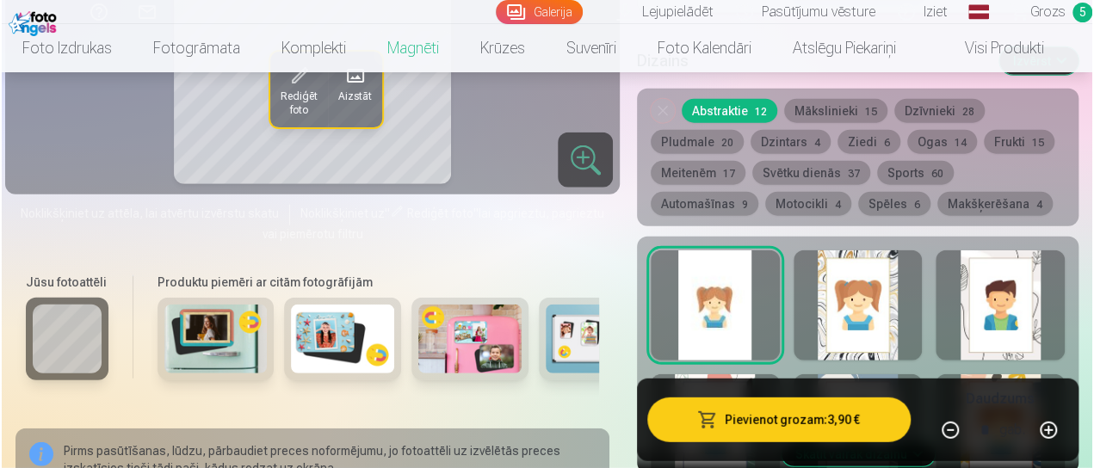
scroll to position [2238, 0]
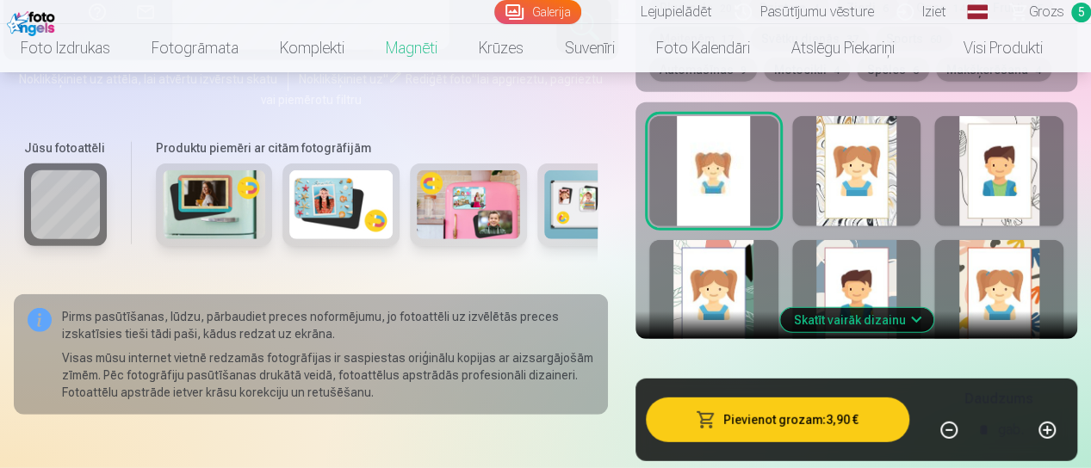
click at [790, 398] on button "Pievienot grozam : 3,90 €" at bounding box center [777, 420] width 263 height 45
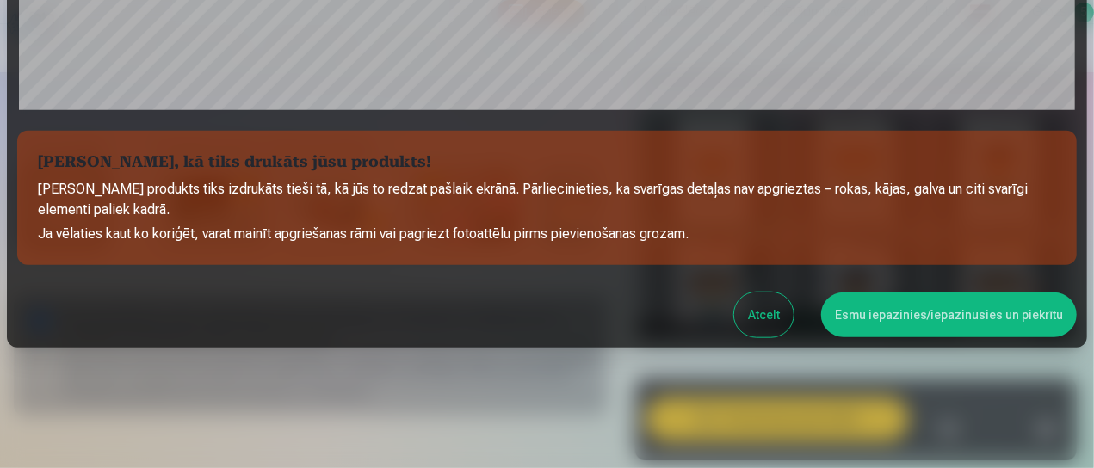
click at [882, 326] on button "Esmu iepazinies/iepazinusies un piekrītu" at bounding box center [949, 315] width 256 height 45
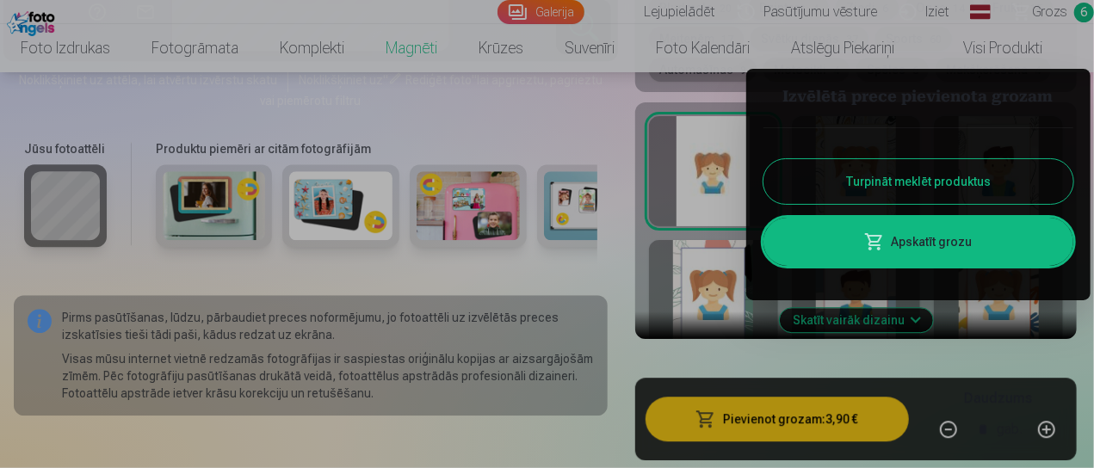
click at [851, 233] on link "Apskatīt grozu" at bounding box center [919, 242] width 310 height 48
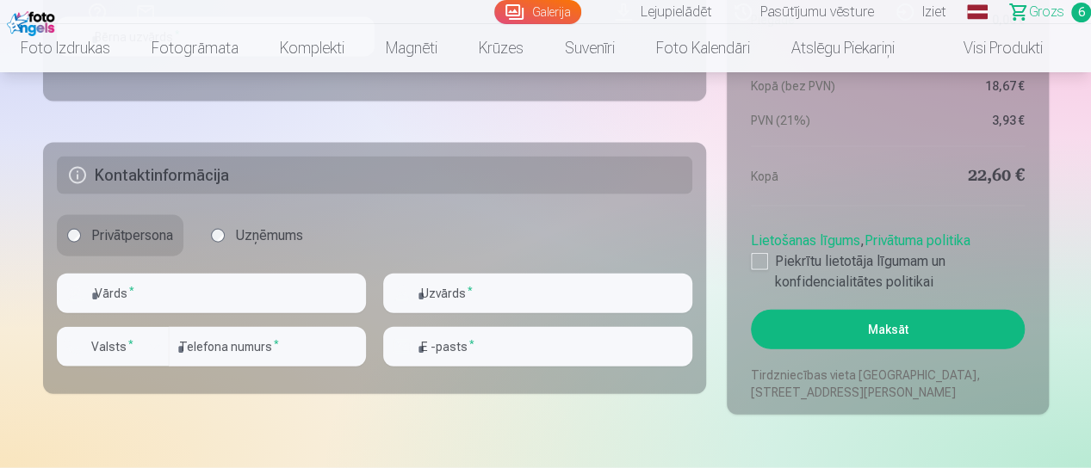
scroll to position [1894, 0]
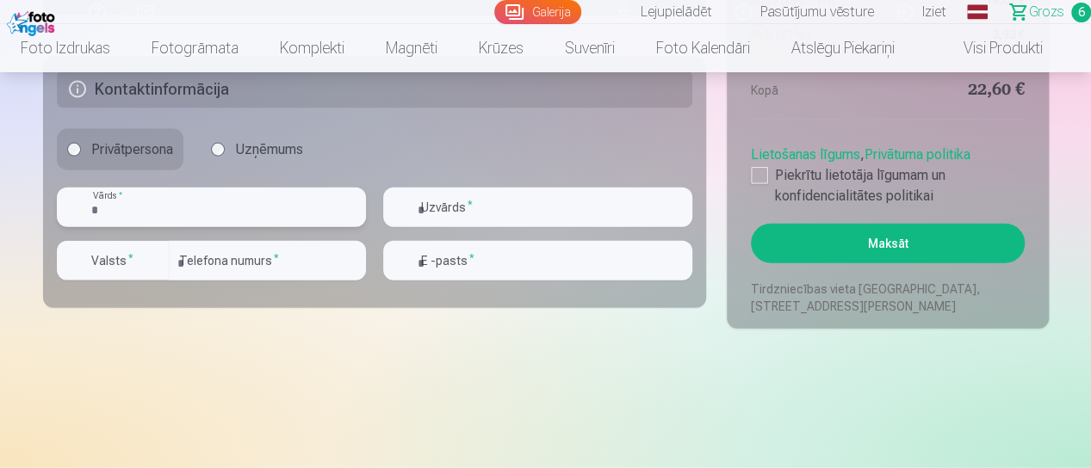
click at [263, 202] on input "text" at bounding box center [211, 208] width 309 height 40
type input "*****"
type input "**********"
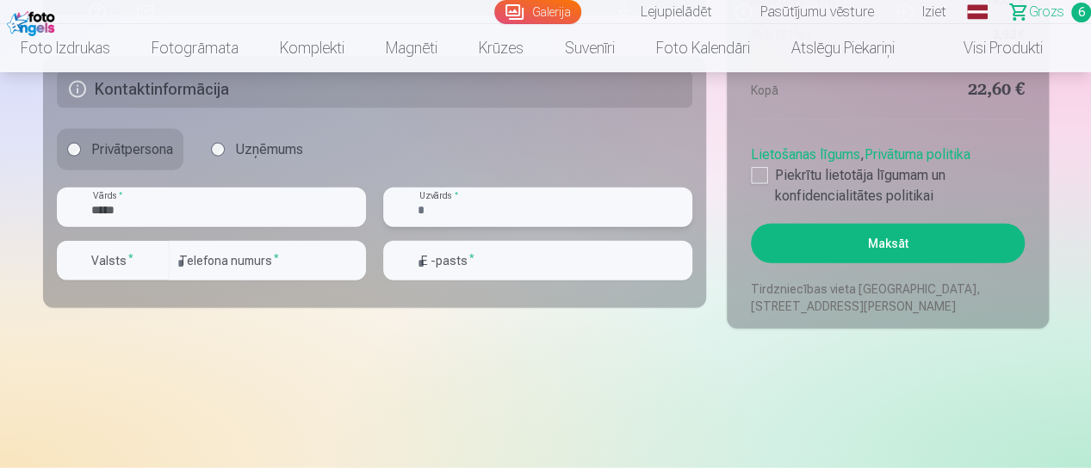
type input "********"
type input "**********"
click at [763, 180] on div at bounding box center [759, 175] width 17 height 17
click at [782, 242] on button "Maksāt" at bounding box center [887, 244] width 273 height 40
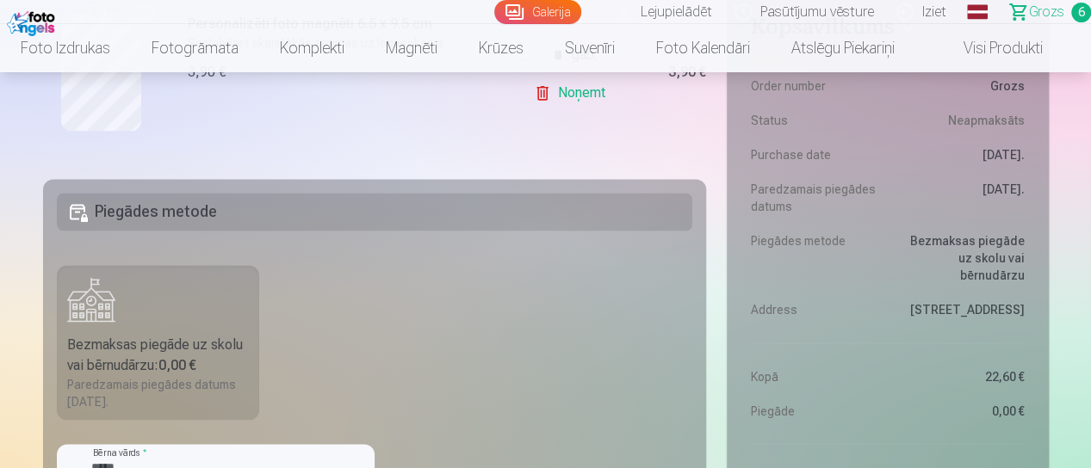
scroll to position [1464, 0]
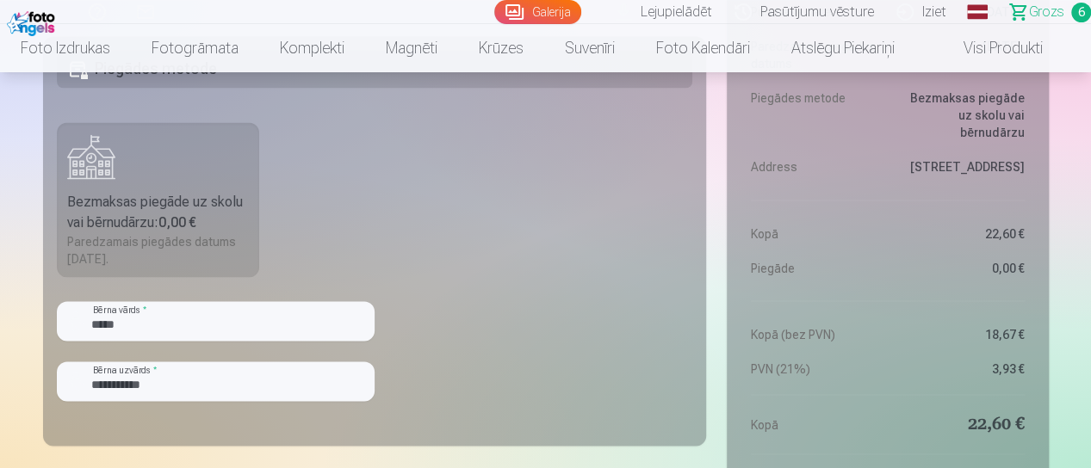
click at [176, 200] on div "Bezmaksas piegāde uz skolu vai bērnudārzu : 0,00 €" at bounding box center [158, 211] width 183 height 41
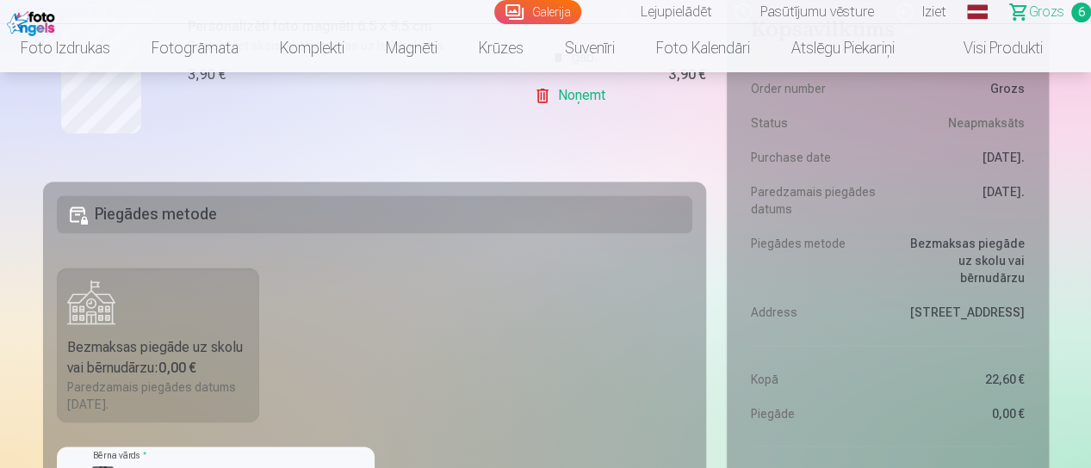
scroll to position [1291, 0]
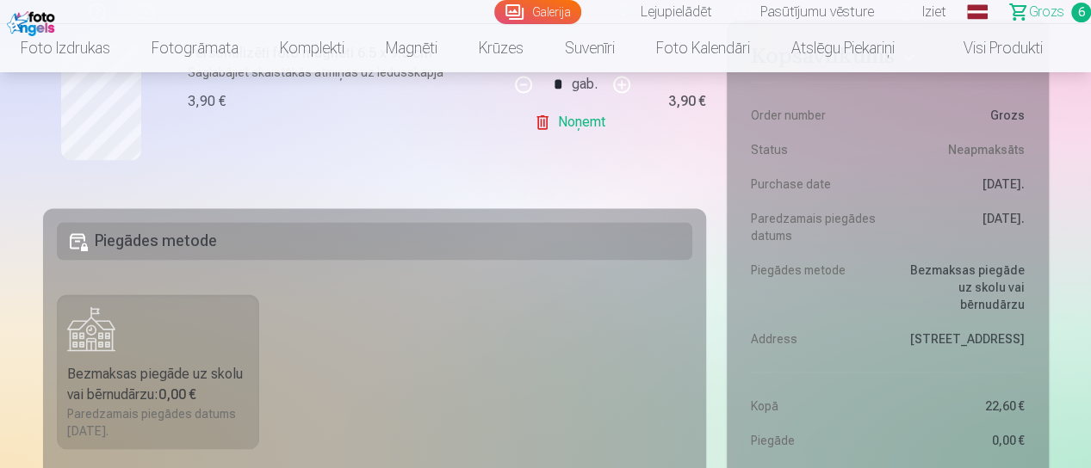
click at [197, 247] on h5 "Piegādes metode" at bounding box center [375, 241] width 636 height 38
click at [162, 352] on label "Bezmaksas piegāde uz skolu vai bērnudārzu : 0,00 € Paredzamais piegādes datums …" at bounding box center [158, 371] width 203 height 155
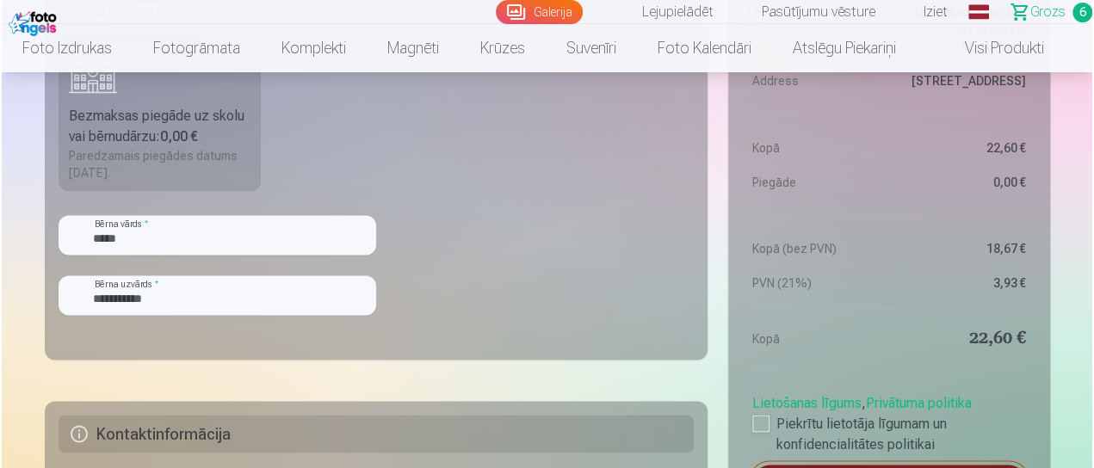
scroll to position [1808, 0]
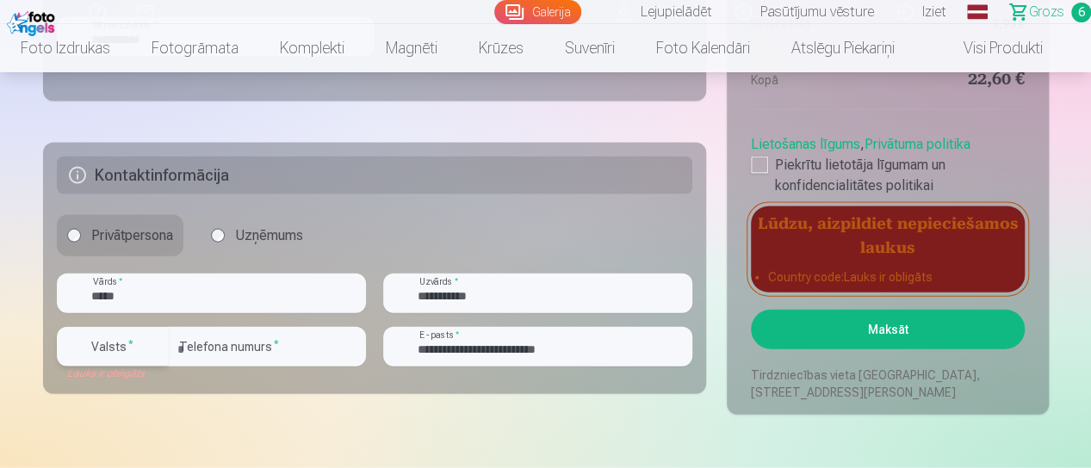
click at [137, 341] on div "button" at bounding box center [117, 349] width 52 height 17
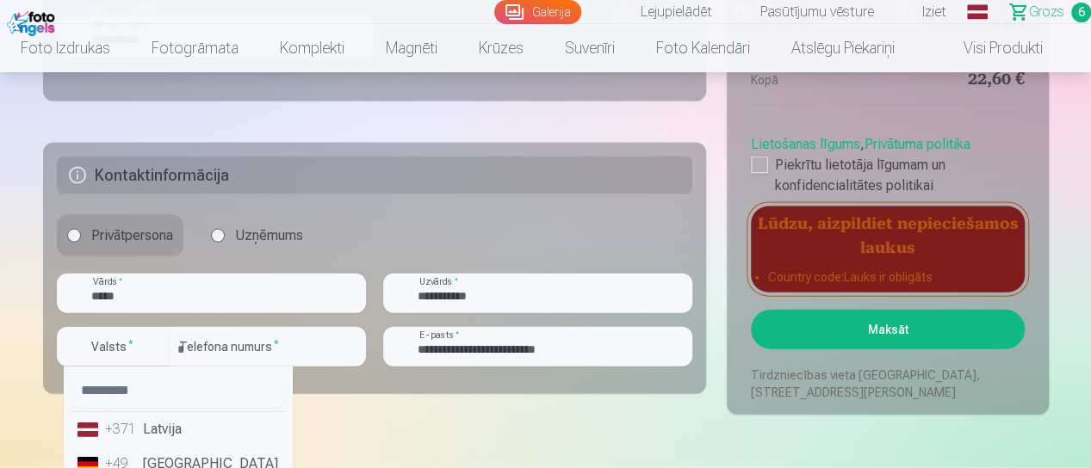
click at [175, 430] on li "+371 Latvija" at bounding box center [178, 429] width 214 height 34
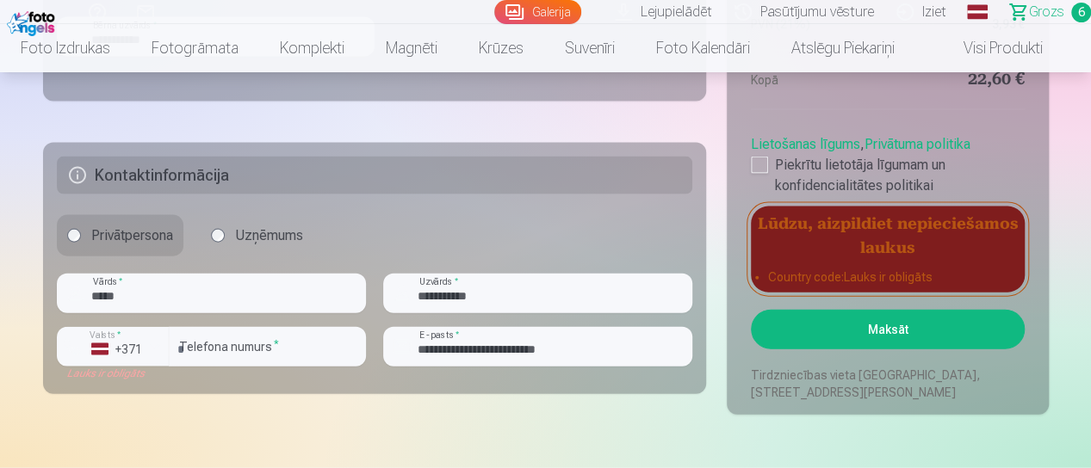
click at [812, 335] on button "Maksāt" at bounding box center [887, 330] width 273 height 40
